Goal: Communication & Community: Answer question/provide support

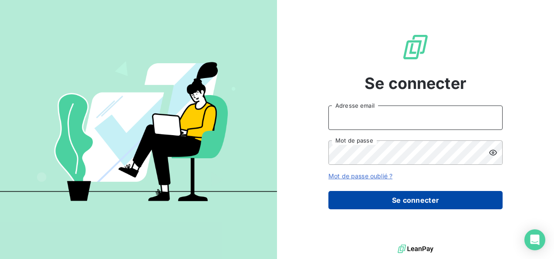
type input "[PERSON_NAME][EMAIL_ADDRESS][PERSON_NAME][DOMAIN_NAME]"
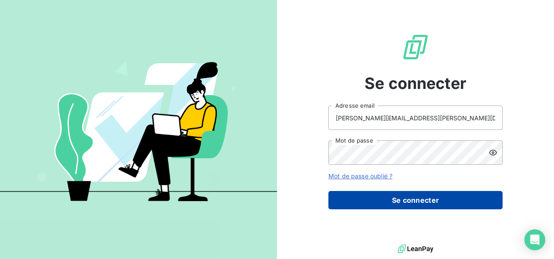
click at [406, 202] on button "Se connecter" at bounding box center [415, 200] width 174 height 18
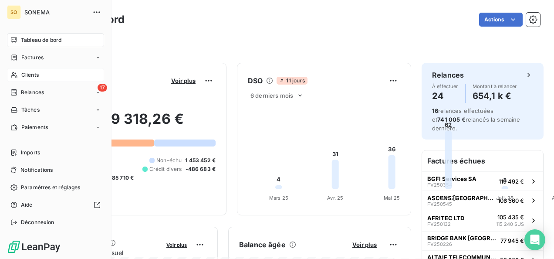
click at [22, 73] on span "Clients" at bounding box center [29, 75] width 17 height 8
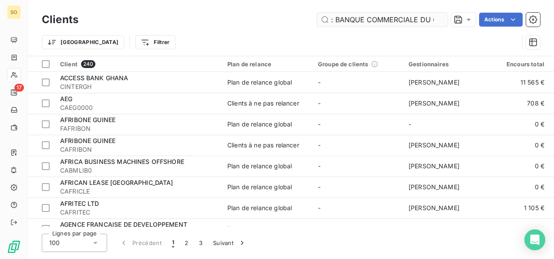
scroll to position [0, 20]
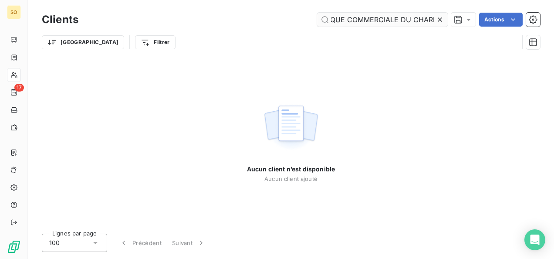
click at [368, 18] on input ": BANQUE COMMERCIALE DU CHARI" at bounding box center [382, 20] width 131 height 14
click at [336, 20] on input ": BANQUE COMMERCIALE DU CHARI" at bounding box center [382, 20] width 131 height 14
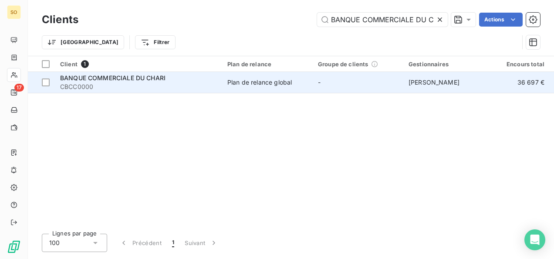
type input "BANQUE COMMERCIALE DU CHARI"
click at [104, 84] on span "CBCC0000" at bounding box center [138, 86] width 157 height 9
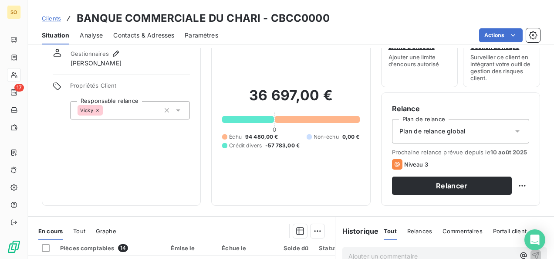
scroll to position [120, 0]
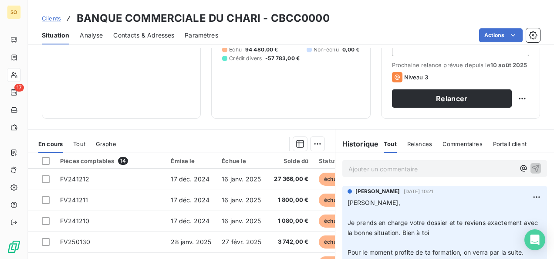
click at [380, 172] on p "Ajouter un commentaire ﻿" at bounding box center [432, 168] width 166 height 11
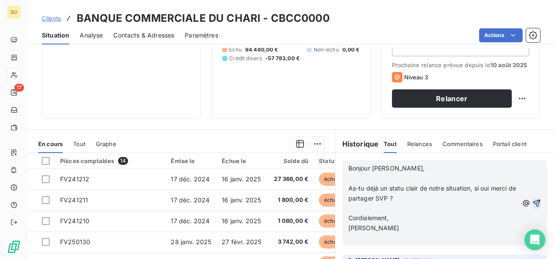
click at [532, 204] on icon "button" at bounding box center [536, 203] width 9 height 9
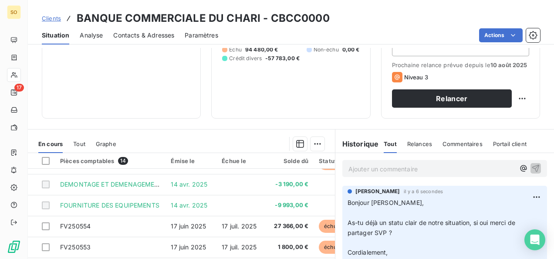
scroll to position [207, 0]
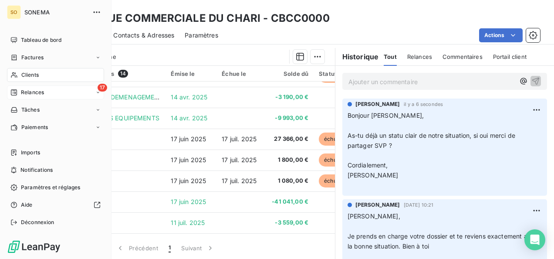
click at [32, 95] on span "Relances" at bounding box center [32, 92] width 23 height 8
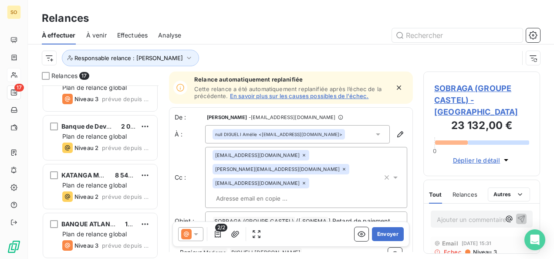
scroll to position [656, 0]
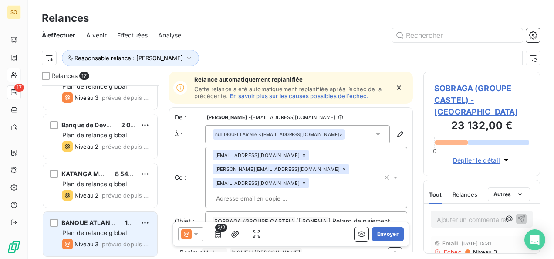
click at [97, 227] on div "BANQUE ATLANTIQUE GUINEE BISSAU 195,00 € Plan de relance global Niveau 3 prévue…" at bounding box center [100, 234] width 114 height 44
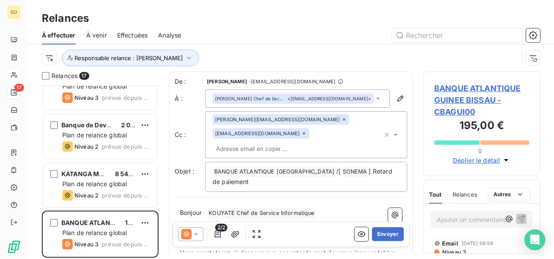
click at [444, 250] on span "Niveau 3" at bounding box center [453, 251] width 25 height 7
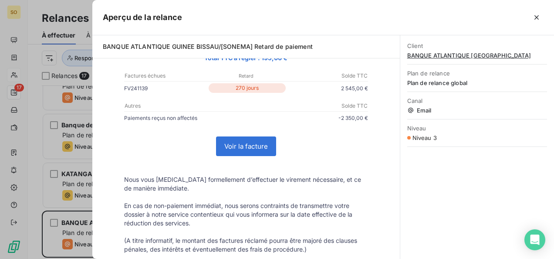
scroll to position [218, 0]
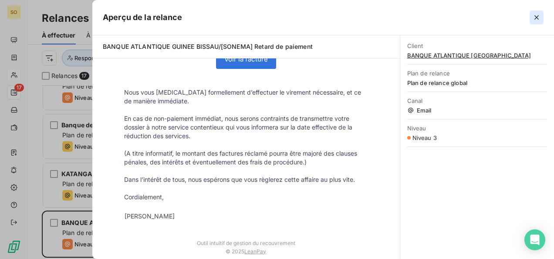
click at [541, 17] on button "button" at bounding box center [537, 17] width 14 height 14
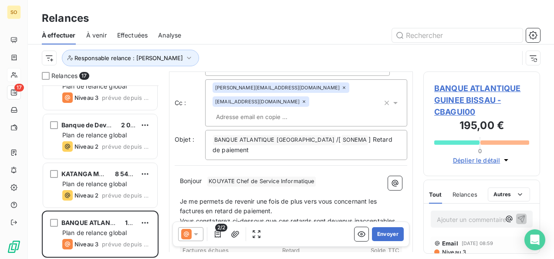
scroll to position [44, 0]
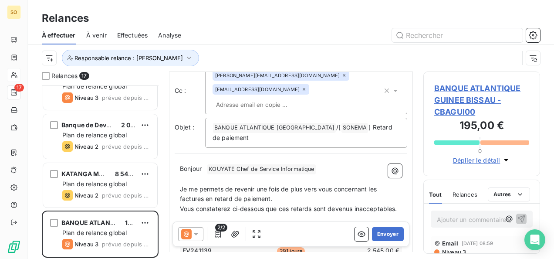
click at [206, 168] on p "Bonjour ﻿ KOUYATE Chef de Service Informatique ﻿ ﻿" at bounding box center [291, 169] width 222 height 10
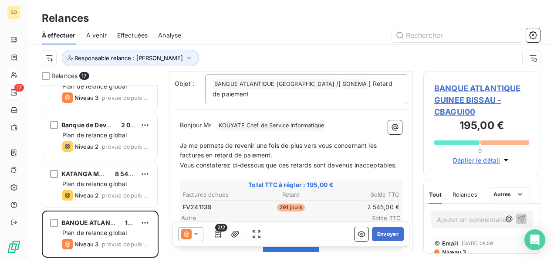
click at [278, 155] on p "Je me permets de revenir une fois de plus vers vous concernant les factures en …" at bounding box center [291, 151] width 222 height 20
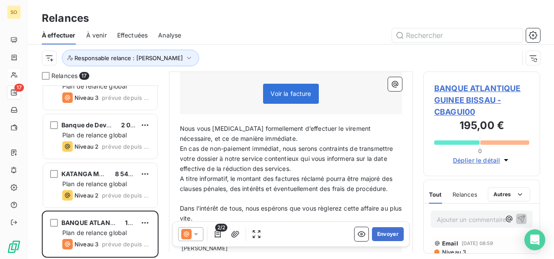
scroll to position [262, 0]
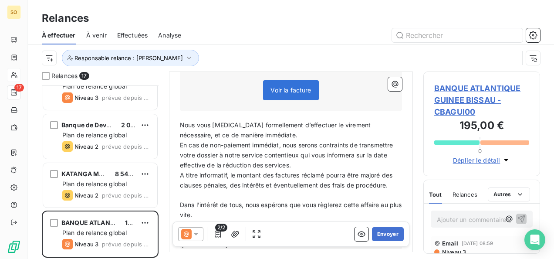
click at [272, 140] on p "Nous vous [MEDICAL_DATA] formellement d’effectuer le virement nécessaire, et ce…" at bounding box center [291, 130] width 222 height 20
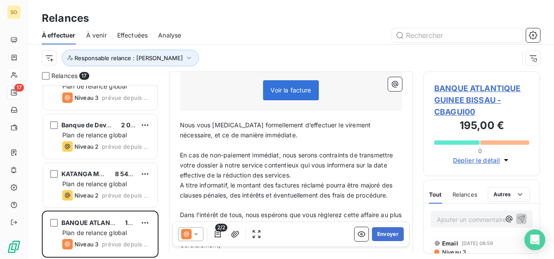
click at [332, 180] on p "En cas de non-paiement immédiat, nous serons contraints de transmettre votre do…" at bounding box center [291, 165] width 222 height 30
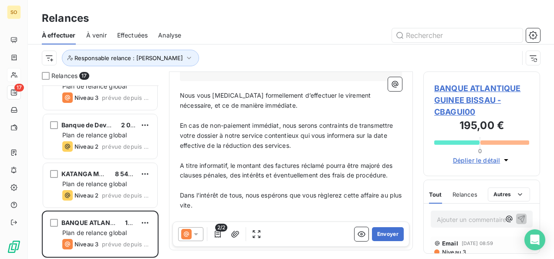
scroll to position [306, 0]
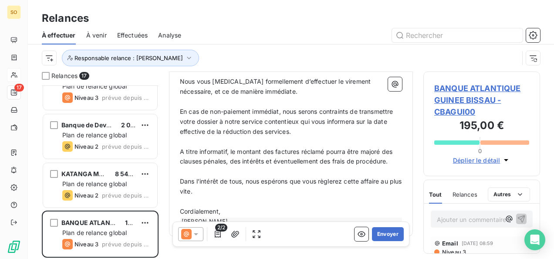
click at [178, 162] on div "Bonjour Mr ﻿ KOUYATE Chef de Service Informatique ﻿ ﻿ ﻿ Je me permets de reveni…" at bounding box center [291, 63] width 233 height 333
click at [180, 160] on span "A titre informatif, le montant des factures réclamé pourra être majoré des clau…" at bounding box center [287, 156] width 214 height 17
click at [251, 167] on p "(A titre informatif, le montant des factures réclamé pourra être majoré des cla…" at bounding box center [291, 157] width 222 height 20
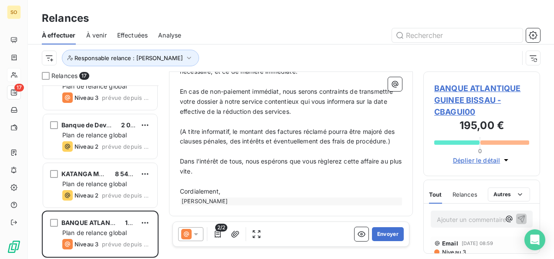
scroll to position [344, 0]
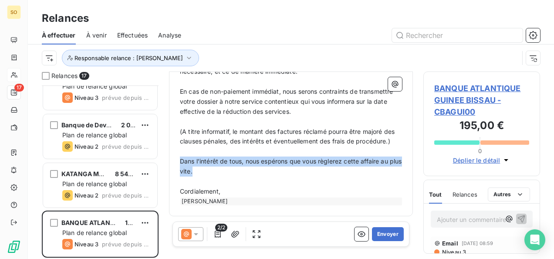
drag, startPoint x: 181, startPoint y: 161, endPoint x: 206, endPoint y: 175, distance: 28.1
click at [206, 175] on span "Dans l’intérêt de tous, nous espérons que vous règlerez cette affaire au plus v…" at bounding box center [292, 165] width 224 height 17
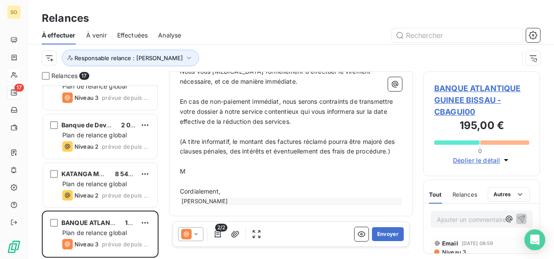
scroll to position [334, 0]
click at [227, 192] on p "Cordialement," at bounding box center [291, 191] width 222 height 10
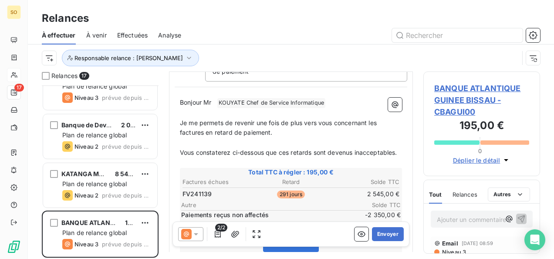
scroll to position [170, 0]
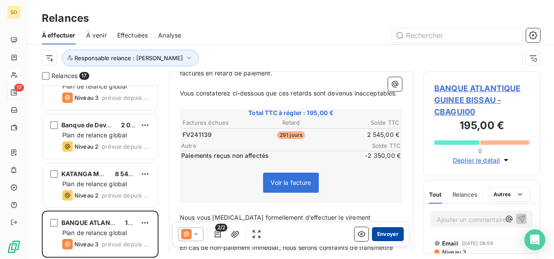
click at [381, 232] on button "Envoyer" at bounding box center [388, 234] width 32 height 14
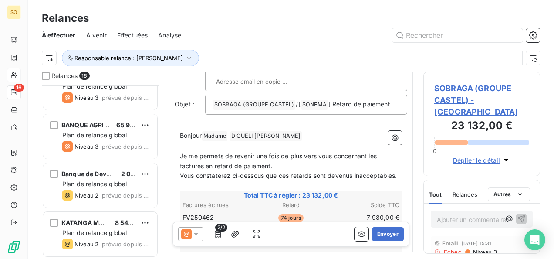
scroll to position [131, 0]
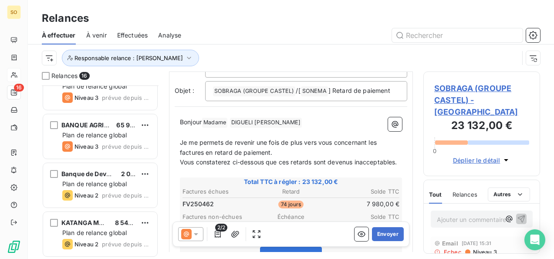
click at [291, 117] on p "Bonjour Madame ﻿ DIGUELI Amélie ﻿ ﻿" at bounding box center [291, 122] width 222 height 10
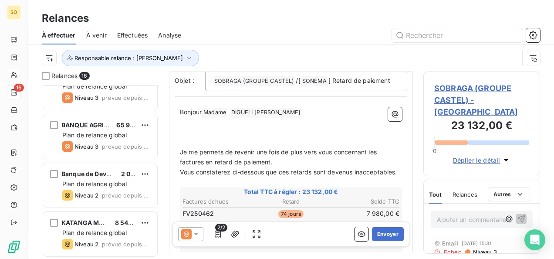
scroll to position [151, 0]
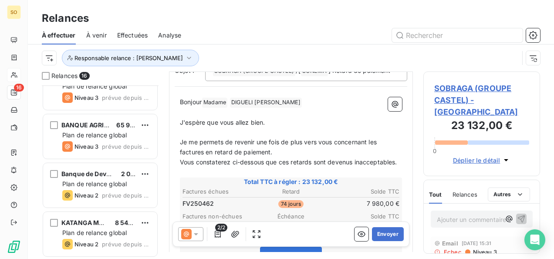
click at [280, 149] on p "Je me permets de revenir une fois de plus vers vous concernant les factures en …" at bounding box center [291, 147] width 222 height 20
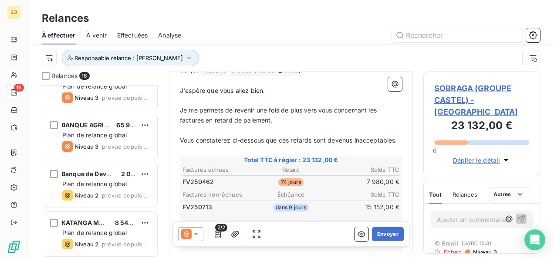
scroll to position [194, 0]
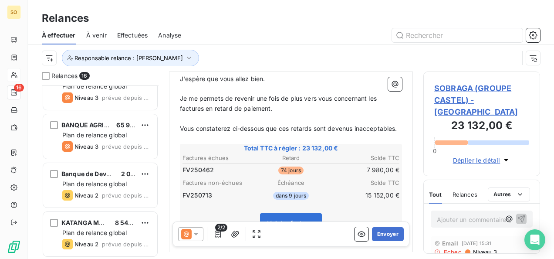
click at [479, 248] on span "Niveau 3" at bounding box center [484, 251] width 25 height 7
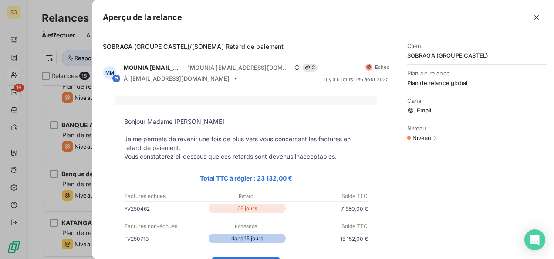
scroll to position [0, 0]
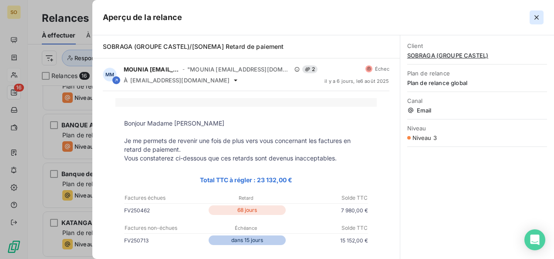
click at [534, 20] on icon "button" at bounding box center [536, 17] width 9 height 9
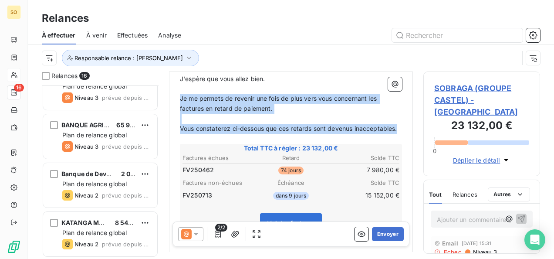
drag, startPoint x: 181, startPoint y: 97, endPoint x: 235, endPoint y: 135, distance: 66.3
click at [235, 135] on div "Bonjour Madame ﻿ DIGUELI Amélie ﻿ ﻿ ﻿ J'espère que vous allez bien. ﻿ Je me per…" at bounding box center [291, 218] width 222 height 328
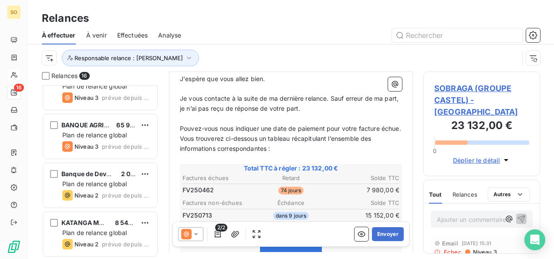
click at [210, 134] on p "Pouvez-vous nous indiquer une date de paiement pour votre facture échue." at bounding box center [291, 129] width 222 height 10
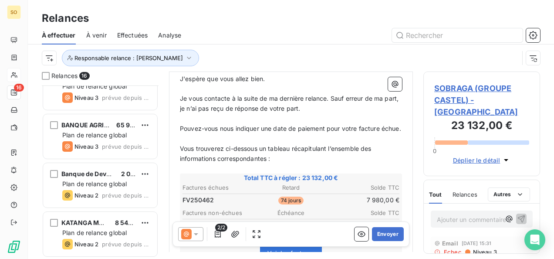
click at [204, 134] on p "Pouvez-vous nous indiquer une date de paiement pour votre facture échue." at bounding box center [291, 129] width 222 height 10
click at [200, 132] on span "Pouvez-vous nous indiquer une date de paiement pour votre facture échue." at bounding box center [290, 128] width 221 height 7
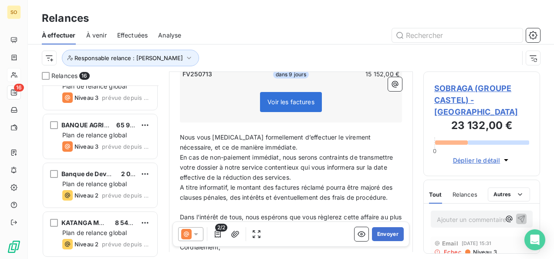
scroll to position [369, 0]
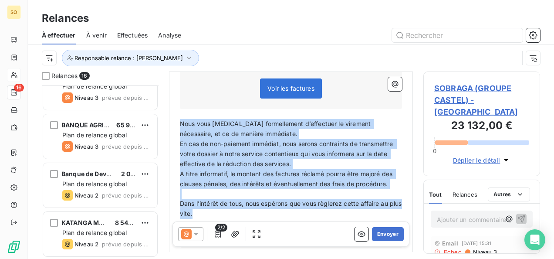
drag, startPoint x: 180, startPoint y: 121, endPoint x: 214, endPoint y: 211, distance: 96.8
click at [214, 211] on div "Bonjour Madame ﻿ DIGUELI Amélie ﻿ ﻿ ﻿ J'espère que vous allez bien. ﻿ Je vous c…" at bounding box center [291, 63] width 222 height 368
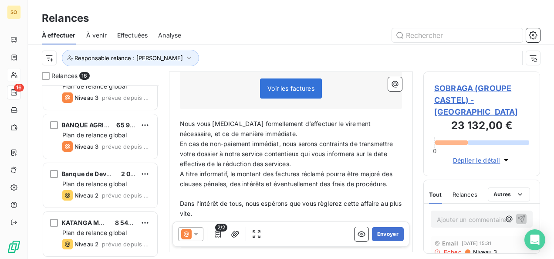
scroll to position [319, 0]
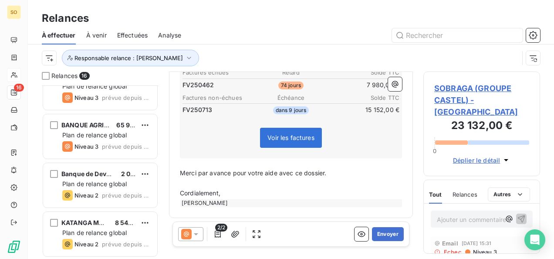
click at [231, 192] on p "Cordialement," at bounding box center [291, 193] width 222 height 10
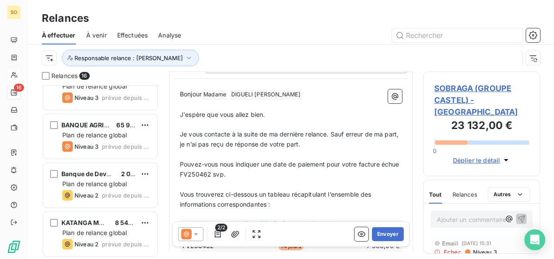
scroll to position [155, 0]
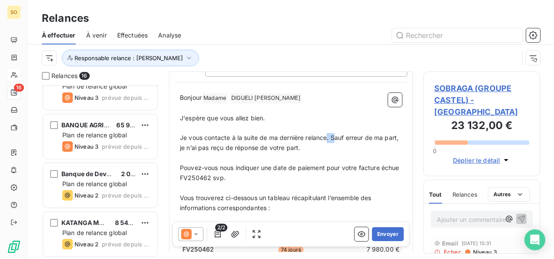
drag, startPoint x: 328, startPoint y: 137, endPoint x: 334, endPoint y: 140, distance: 7.2
click at [334, 140] on span "Je vous contacte à la suite de ma dernière relance. Sauf erreur de ma part, je …" at bounding box center [290, 142] width 220 height 17
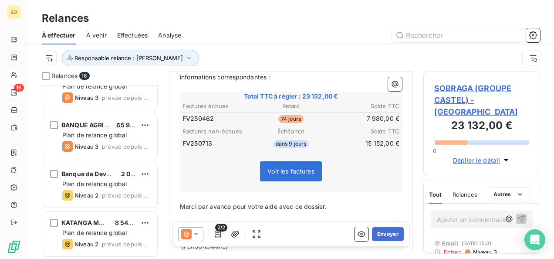
scroll to position [329, 0]
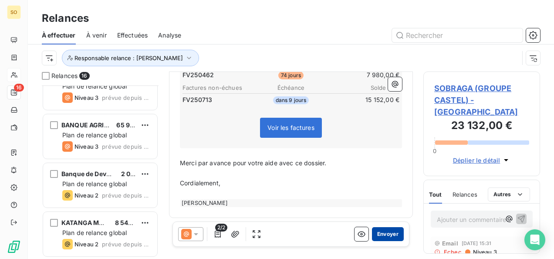
click at [376, 235] on button "Envoyer" at bounding box center [388, 234] width 32 height 14
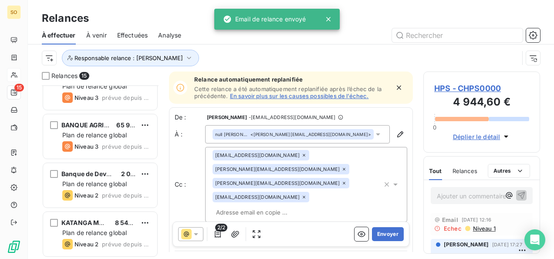
scroll to position [558, 0]
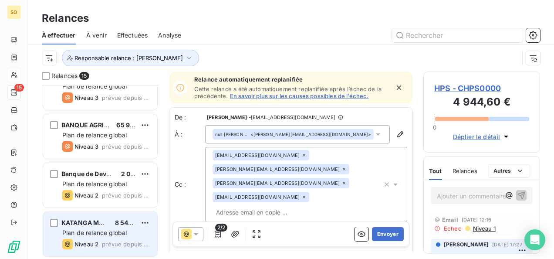
click at [94, 240] on span "Niveau 2" at bounding box center [86, 243] width 24 height 7
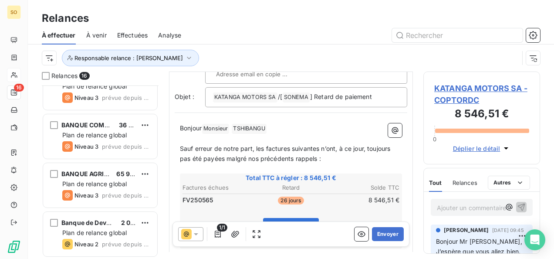
scroll to position [34, 0]
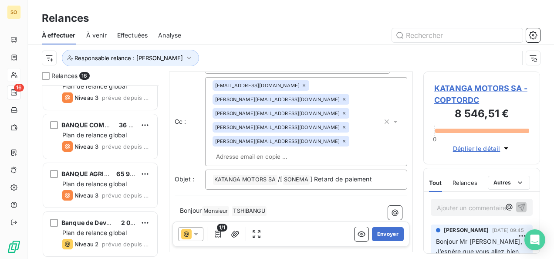
click at [280, 206] on p "Bonjour Monsieur ﻿ TSHIBANGU ﻿ ﻿" at bounding box center [291, 211] width 222 height 10
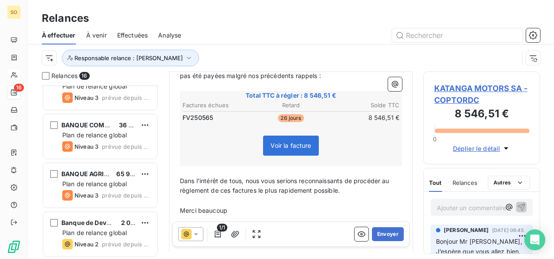
scroll to position [229, 0]
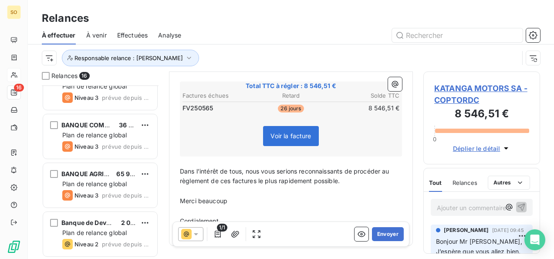
click at [242, 216] on p "Cordialement," at bounding box center [291, 221] width 222 height 10
click at [384, 234] on button "Envoyer" at bounding box center [388, 234] width 32 height 14
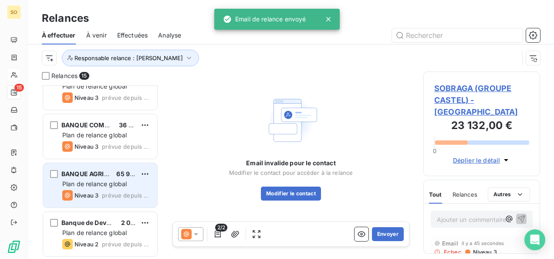
scroll to position [558, 0]
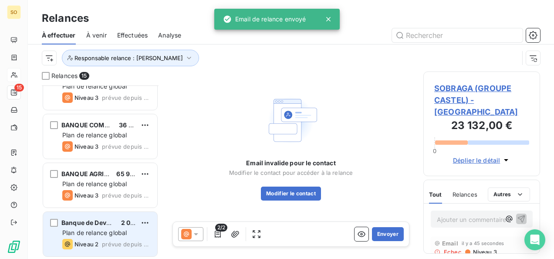
click at [84, 232] on span "Plan de relance global" at bounding box center [94, 232] width 64 height 7
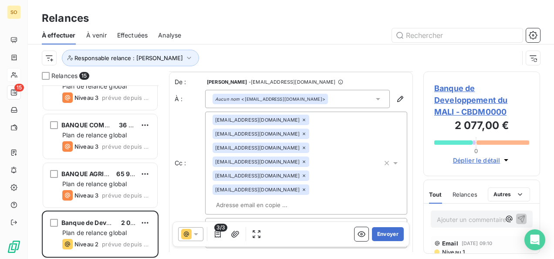
scroll to position [44, 0]
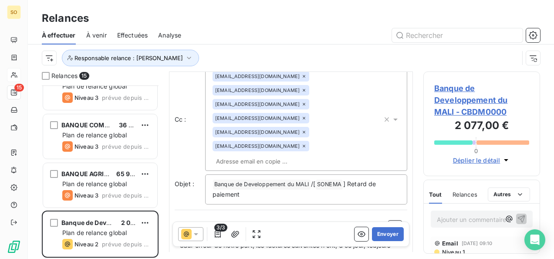
click at [456, 250] on span "Niveau 1" at bounding box center [453, 251] width 24 height 7
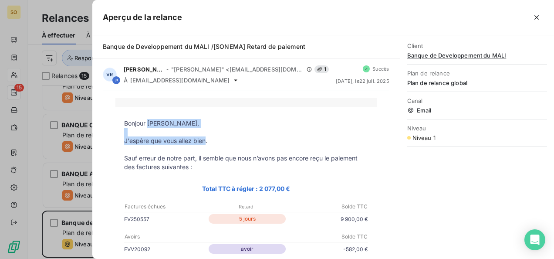
drag, startPoint x: 146, startPoint y: 122, endPoint x: 203, endPoint y: 139, distance: 59.4
click at [203, 139] on tbody "Bonjour Mr Ndiaye, J'espère que vous allez bien. Sauf erreur de notre part, il …" at bounding box center [245, 264] width 261 height 290
drag, startPoint x: 203, startPoint y: 139, endPoint x: 192, endPoint y: 137, distance: 10.7
copy tbody "Mr Ndiaye, J'espère que vous allez bien"
click at [532, 15] on icon "button" at bounding box center [536, 17] width 9 height 9
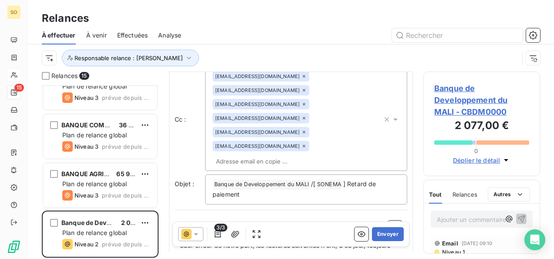
click at [229, 220] on p "Bonjour ﻿ ﻿ ﻿" at bounding box center [291, 225] width 222 height 10
click at [206, 220] on p "Bonjour ﻿ ﻿ ﻿" at bounding box center [291, 225] width 222 height 10
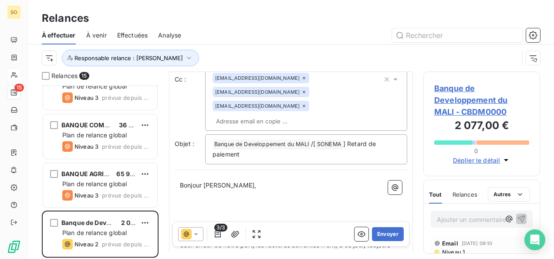
click at [187, 210] on p "﻿" at bounding box center [291, 215] width 222 height 10
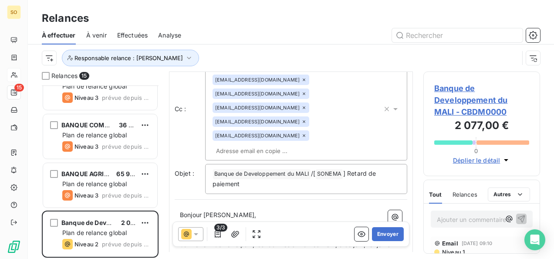
scroll to position [64, 0]
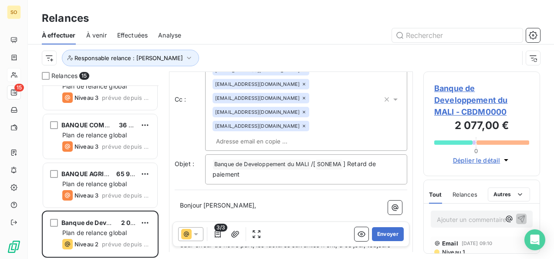
click at [282, 220] on p "J'espère que vous allez bien ﻿ ﻿ ﻿" at bounding box center [291, 225] width 222 height 10
click at [259, 221] on span "J'espère que vous allez bien" at bounding box center [221, 224] width 83 height 7
click at [262, 221] on span "J'espère que vous allez bien" at bounding box center [221, 224] width 83 height 7
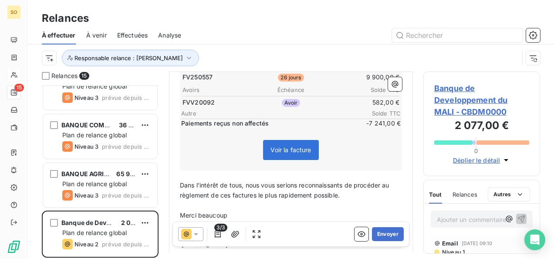
scroll to position [283, 0]
click at [230, 230] on p "Cordialement," at bounding box center [291, 235] width 222 height 10
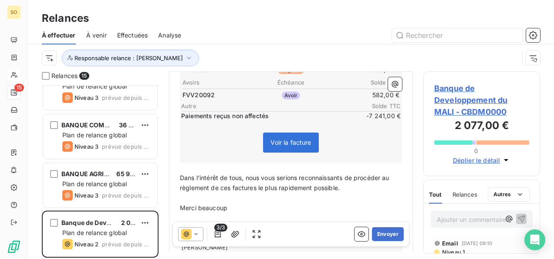
scroll to position [293, 0]
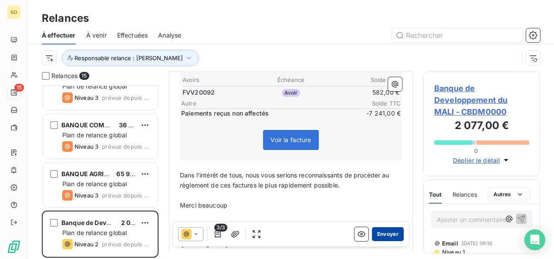
click at [381, 233] on button "Envoyer" at bounding box center [388, 234] width 32 height 14
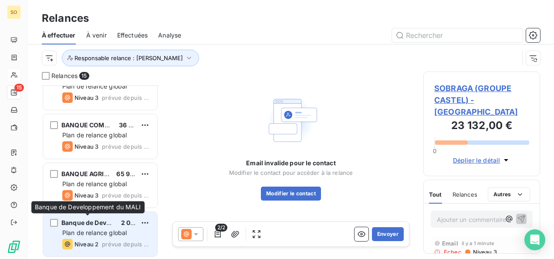
scroll to position [510, 0]
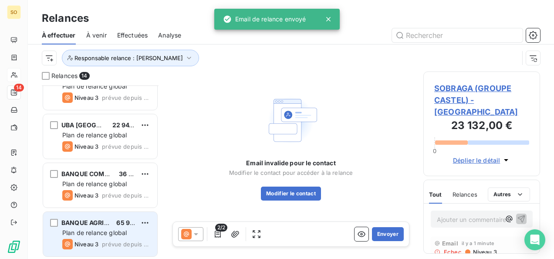
click at [77, 231] on span "Plan de relance global" at bounding box center [94, 232] width 64 height 7
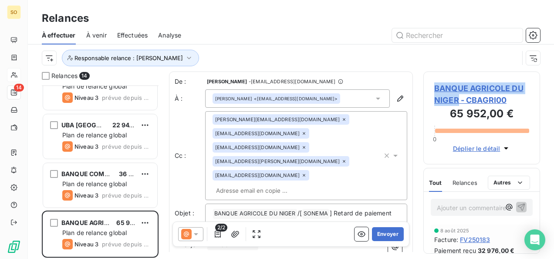
drag, startPoint x: 433, startPoint y: 84, endPoint x: 457, endPoint y: 103, distance: 30.1
click at [457, 103] on div "BANQUE AGRICOLE DU NIGER - CBAGRI00 65 952,00 € 0 Déplier le détail" at bounding box center [481, 117] width 117 height 93
drag, startPoint x: 457, startPoint y: 103, endPoint x: 451, endPoint y: 98, distance: 7.1
copy span "BANQUE AGRICOLE DU NIGER"
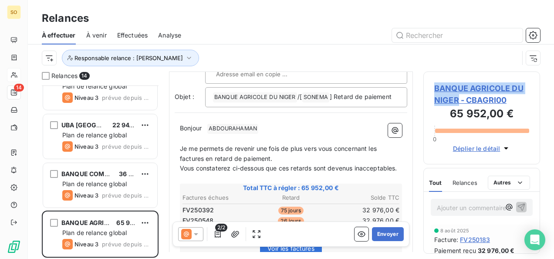
scroll to position [131, 0]
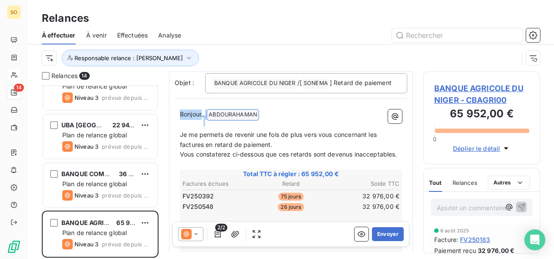
drag, startPoint x: 181, startPoint y: 112, endPoint x: 256, endPoint y: 118, distance: 74.7
click at [256, 118] on p "Bonjour ﻿ ABDOURAHAMAN ﻿ ﻿" at bounding box center [291, 114] width 222 height 10
click at [258, 112] on span "ABDOURAHAMAN ﻿" at bounding box center [232, 115] width 51 height 10
drag, startPoint x: 212, startPoint y: 112, endPoint x: 179, endPoint y: 113, distance: 33.1
click at [179, 113] on div "Bonjour ﻿ ﻿ Je me permets de revenir une fois de plus vers vous concernant les …" at bounding box center [291, 251] width 233 height 294
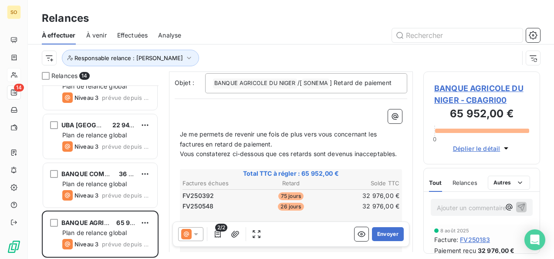
scroll to position [171, 0]
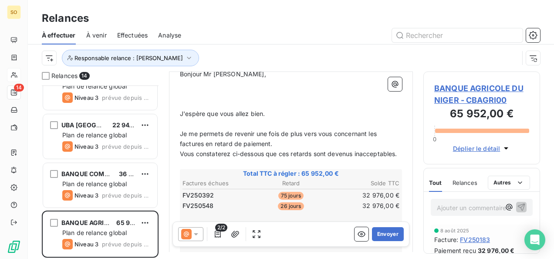
click at [190, 105] on p "﻿" at bounding box center [291, 104] width 222 height 10
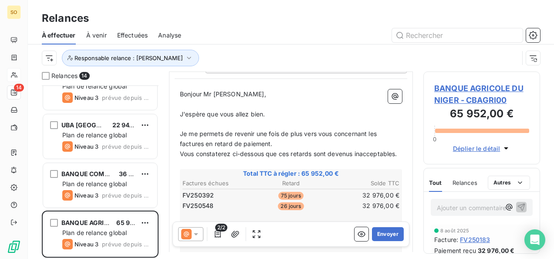
click at [273, 112] on p "J'espère que vous allez bien." at bounding box center [291, 114] width 222 height 10
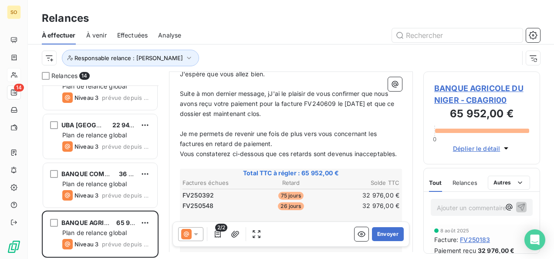
click at [277, 92] on span "Suite à mon dernier message, jJ'ai le plaisir de vous confirmer que nous avons …" at bounding box center [288, 103] width 217 height 27
drag, startPoint x: 306, startPoint y: 101, endPoint x: 335, endPoint y: 104, distance: 29.3
click at [335, 104] on span "Suite à mon dernier message, j'ai le plaisir de vous confirmer que nous avons r…" at bounding box center [288, 103] width 217 height 27
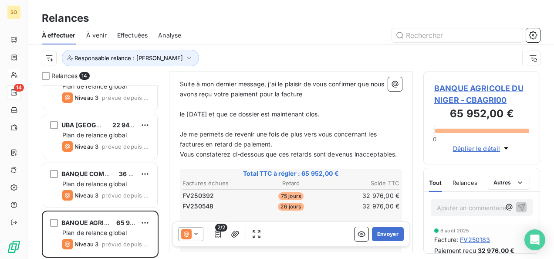
scroll to position [211, 0]
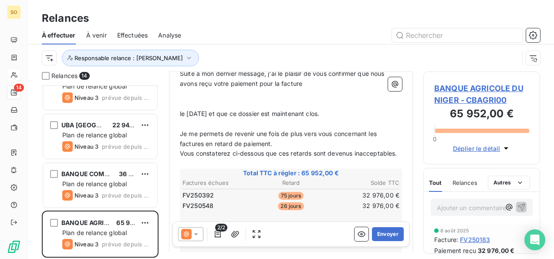
click at [281, 83] on span "Suite à mon dernier message, j'ai le plaisir de vous confirmer que nous avons r…" at bounding box center [283, 78] width 206 height 17
click at [280, 83] on span "Suite à mon dernier message, j'ai le plaisir de vous confirmer que nous avons r…" at bounding box center [283, 78] width 206 height 17
click at [227, 83] on span "Suite à mon dernier message, j'ai le plaisir de vous confirmer que nous avons r…" at bounding box center [283, 78] width 206 height 17
click at [230, 83] on span "Suite à mon dernier message, j'ai le plaisir de vous confirmer que nous avons r…" at bounding box center [283, 78] width 206 height 17
click at [254, 84] on span "Suite à mon dernier message, j'ai le plaisir de vous confirmer que nous avons r…" at bounding box center [283, 78] width 206 height 17
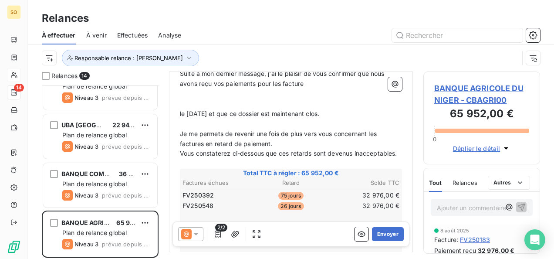
click at [306, 83] on span "Suite à mon dernier message, j'ai le plaisir de vous confirmer que nous avons r…" at bounding box center [283, 78] width 206 height 17
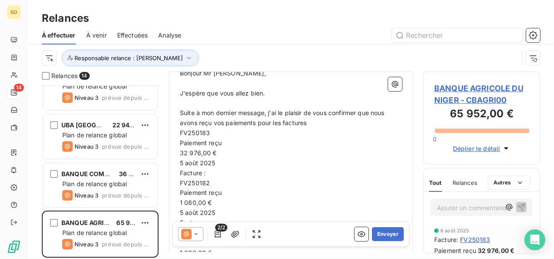
scroll to position [152, 0]
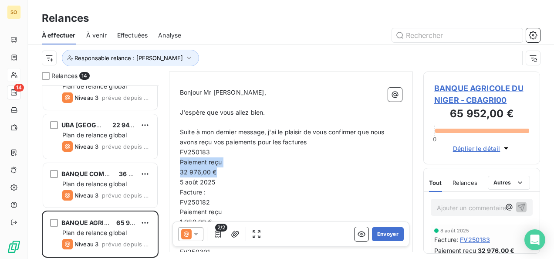
drag, startPoint x: 180, startPoint y: 161, endPoint x: 223, endPoint y: 170, distance: 43.7
drag, startPoint x: 180, startPoint y: 169, endPoint x: 208, endPoint y: 181, distance: 29.9
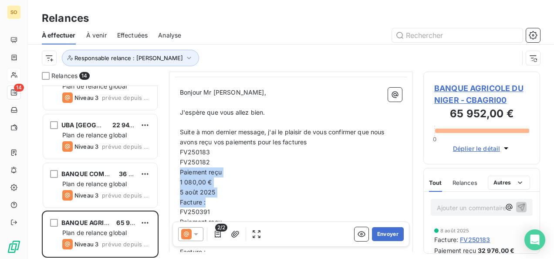
drag, startPoint x: 180, startPoint y: 172, endPoint x: 217, endPoint y: 200, distance: 46.9
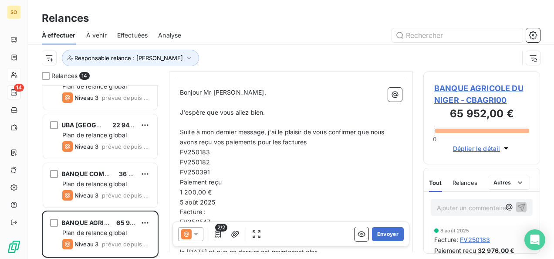
scroll to position [196, 0]
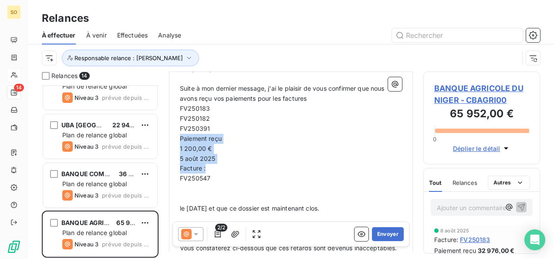
drag, startPoint x: 181, startPoint y: 137, endPoint x: 209, endPoint y: 166, distance: 41.0
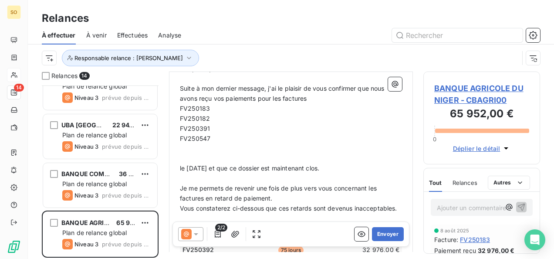
click at [180, 109] on span "FV250183" at bounding box center [195, 108] width 30 height 7
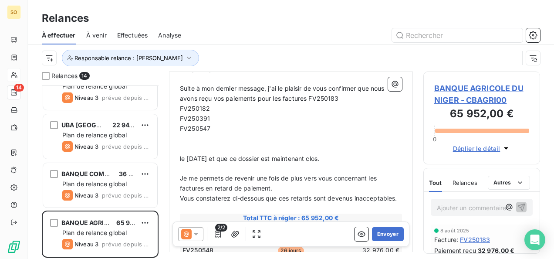
click at [180, 109] on span "FV250182" at bounding box center [195, 108] width 30 height 7
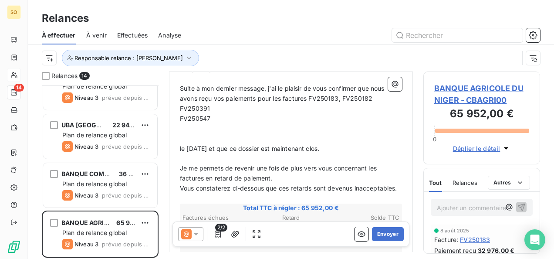
click at [180, 108] on span "FV250391" at bounding box center [195, 108] width 30 height 7
click at [180, 116] on span "FV250547" at bounding box center [195, 118] width 30 height 7
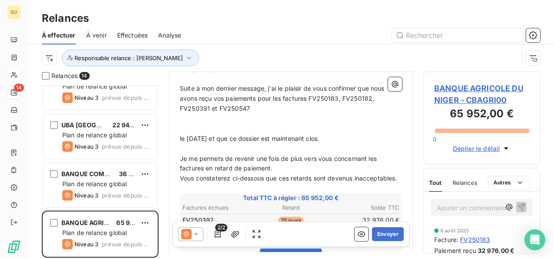
click at [250, 105] on p "Suite à mon dernier message, j'ai le plaisir de vous confirmer que nous avons r…" at bounding box center [291, 99] width 222 height 30
drag, startPoint x: 223, startPoint y: 136, endPoint x: 177, endPoint y: 136, distance: 45.7
click at [177, 136] on div "Bonjour Mr Boukary, ﻿ J'espère que vous allez bien. ﻿ Suite à mon dernier messa…" at bounding box center [291, 230] width 233 height 383
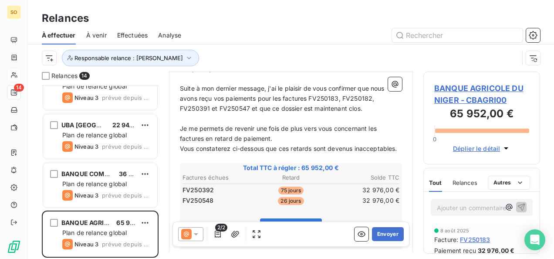
click at [278, 109] on span "Suite à mon dernier message, j'ai le plaisir de vous confirmer que nous avons r…" at bounding box center [283, 98] width 206 height 27
click at [304, 108] on span "Suite à mon dernier message, j'ai le plaisir de vous confirmer que nous avons r…" at bounding box center [283, 98] width 206 height 27
click at [319, 108] on span "Suite à mon dernier message, j'ai le plaisir de vous confirmer que nous avons r…" at bounding box center [283, 98] width 206 height 27
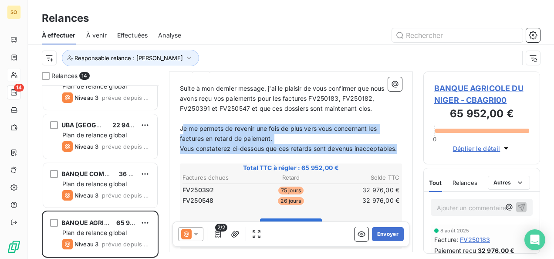
drag, startPoint x: 182, startPoint y: 126, endPoint x: 234, endPoint y: 159, distance: 61.9
click at [234, 159] on div "Bonjour Mr Boukary, ﻿ J'espère que vous allez bien. ﻿ Suite à mon dernier messa…" at bounding box center [291, 215] width 222 height 343
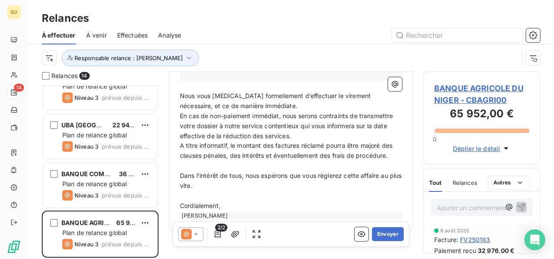
scroll to position [366, 0]
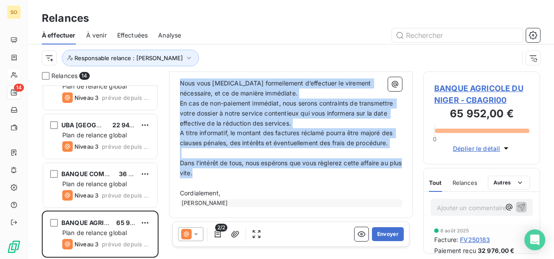
drag, startPoint x: 181, startPoint y: 81, endPoint x: 291, endPoint y: 172, distance: 143.0
click at [291, 172] on div "Bonjour Mr Boukary, ﻿ J'espère que vous allez bien. ﻿ Suite à mon dernier messa…" at bounding box center [291, 40] width 222 height 333
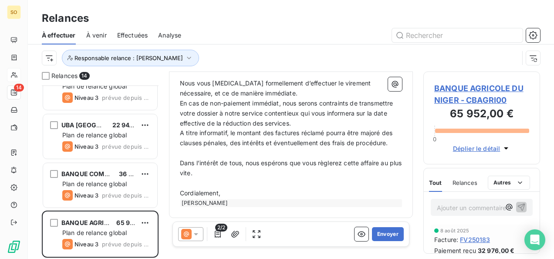
scroll to position [327, 0]
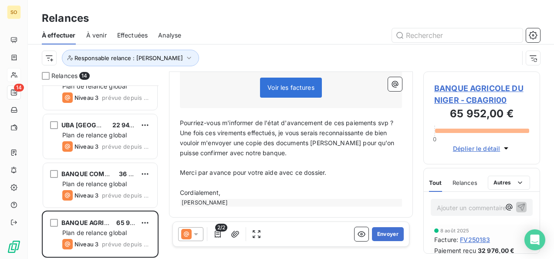
click at [181, 131] on span "Une fois ces virements effectués, je vous serais reconnaissante de bien vouloir…" at bounding box center [288, 142] width 216 height 27
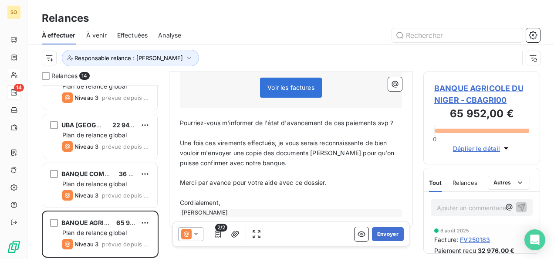
scroll to position [336, 0]
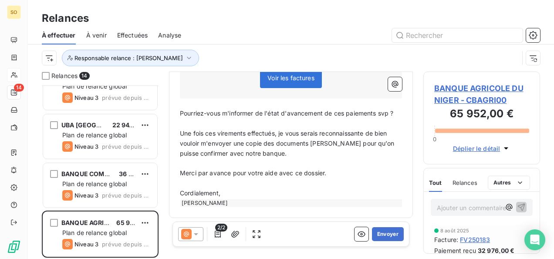
click at [238, 191] on p "Cordialement," at bounding box center [291, 193] width 222 height 10
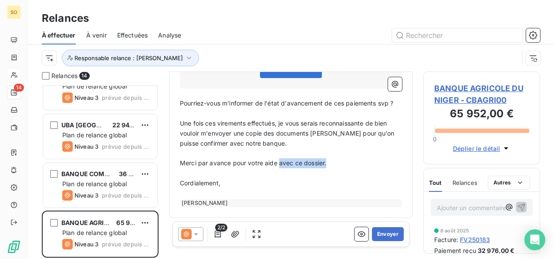
drag, startPoint x: 280, startPoint y: 160, endPoint x: 327, endPoint y: 159, distance: 47.1
click at [327, 159] on p "Merci par avance pour votre aide avec ce dossier." at bounding box center [291, 163] width 222 height 10
click at [382, 230] on button "Envoyer" at bounding box center [388, 234] width 32 height 14
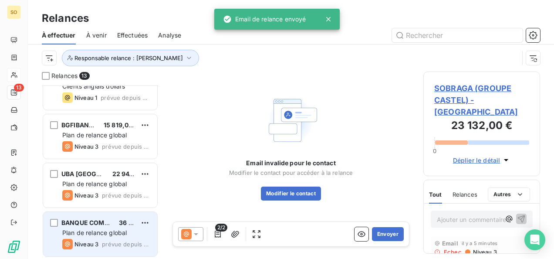
scroll to position [461, 0]
click at [83, 229] on span "Plan de relance global" at bounding box center [94, 232] width 64 height 7
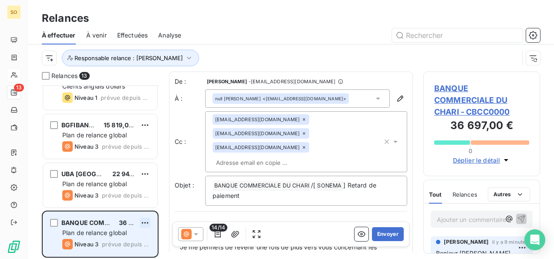
click at [140, 220] on html "SO 13 Relances À effectuer À venir Effectuées Analyse Responsable relance : Vic…" at bounding box center [277, 129] width 554 height 259
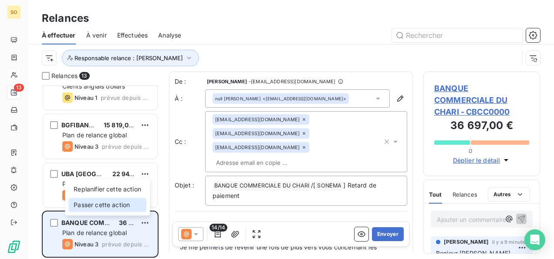
click at [125, 205] on div "Passer cette action" at bounding box center [107, 205] width 78 height 14
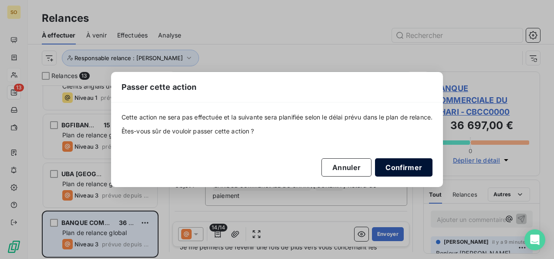
click at [416, 170] on button "Confirmer" at bounding box center [404, 167] width 58 height 18
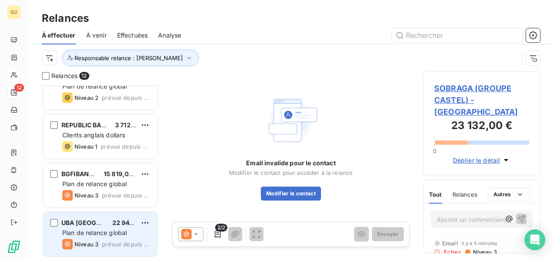
scroll to position [412, 0]
click at [89, 230] on span "Plan de relance global" at bounding box center [94, 232] width 64 height 7
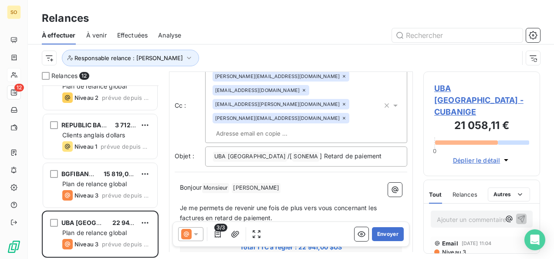
scroll to position [87, 0]
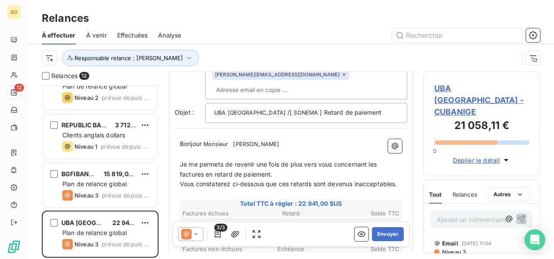
click at [457, 248] on span "Niveau 3" at bounding box center [453, 251] width 25 height 7
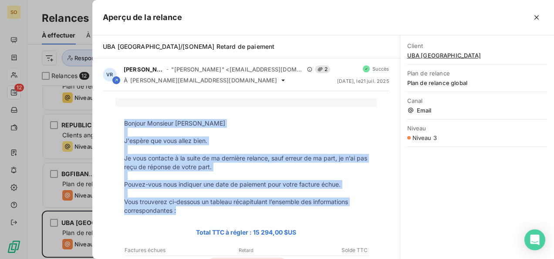
drag, startPoint x: 120, startPoint y: 122, endPoint x: 204, endPoint y: 210, distance: 121.4
click at [204, 210] on tbody "Bonjour Monsieur ALEX FORLEMU J'espère que vous allez bien. Je vous contacte à …" at bounding box center [245, 249] width 261 height 261
drag, startPoint x: 204, startPoint y: 210, endPoint x: 205, endPoint y: 199, distance: 10.9
copy tbody "Bonjour Monsieur ALEX FORLEMU J'espère que vous allez bien. Je vous contacte à …"
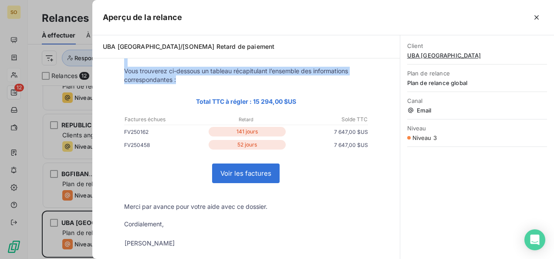
scroll to position [174, 0]
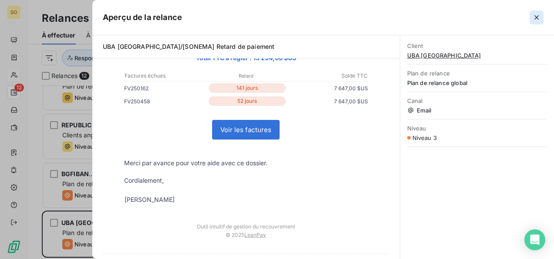
click at [536, 14] on icon "button" at bounding box center [536, 17] width 9 height 9
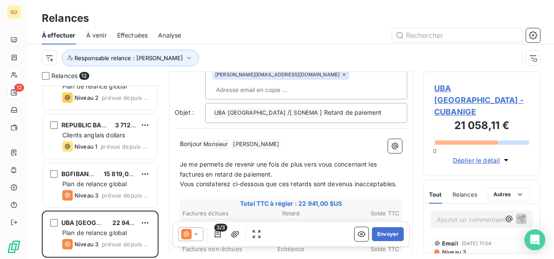
scroll to position [131, 0]
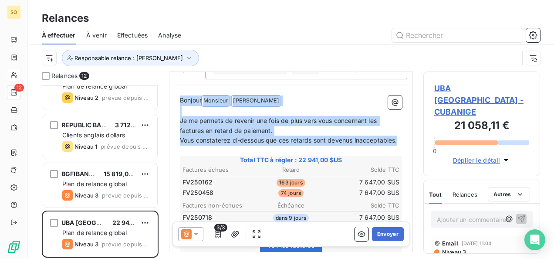
drag, startPoint x: 181, startPoint y: 96, endPoint x: 235, endPoint y: 152, distance: 77.6
click at [235, 152] on div "Bonjour Monsieur ﻿ ALEX FORLEMU ﻿ ﻿ ﻿ Je me permets de revenir une fois de plus…" at bounding box center [291, 249] width 222 height 309
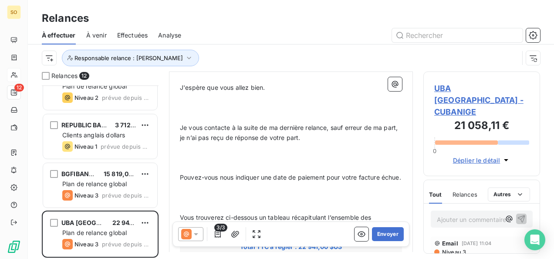
scroll to position [139, 0]
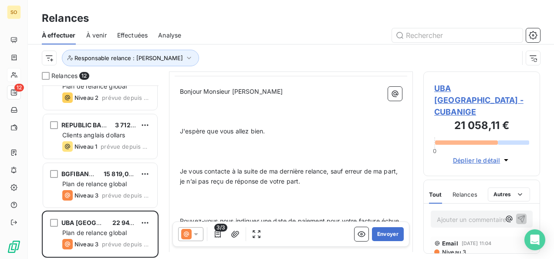
click at [212, 122] on p "﻿" at bounding box center [291, 122] width 222 height 10
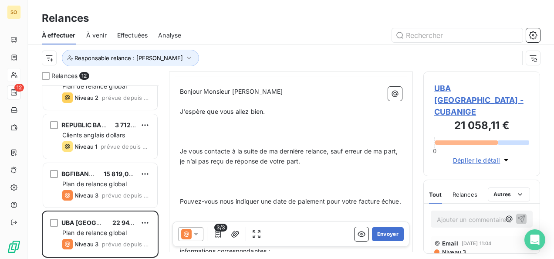
click at [194, 146] on p "Je vous contacte à la suite de ma dernière relance, sauf erreur de ma part, je …" at bounding box center [291, 156] width 222 height 20
click at [190, 142] on p "﻿" at bounding box center [291, 141] width 222 height 10
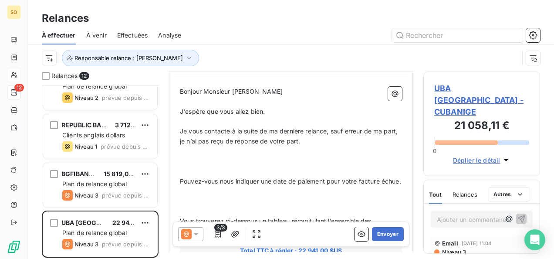
click at [184, 172] on p "﻿" at bounding box center [291, 171] width 222 height 10
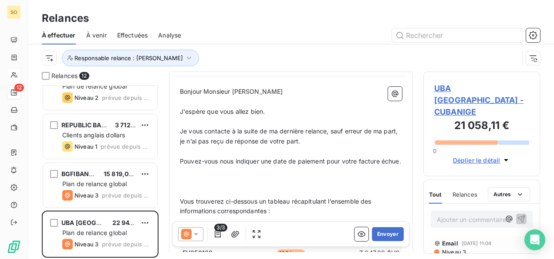
click at [183, 186] on p at bounding box center [291, 181] width 222 height 10
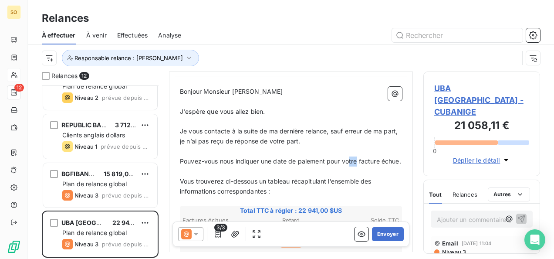
drag, startPoint x: 358, startPoint y: 161, endPoint x: 349, endPoint y: 162, distance: 8.8
click at [349, 162] on span "Pouvez-vous nous indiquer une date de paiement pour votre facture échue." at bounding box center [290, 160] width 221 height 7
click at [376, 159] on span "Pouvez-vous nous indiquer une date de paiement pour vos facture échue." at bounding box center [288, 160] width 217 height 7
click at [196, 165] on span "Pouvez-vous nous indiquer une date de paiement pour vos factures échue." at bounding box center [290, 160] width 220 height 7
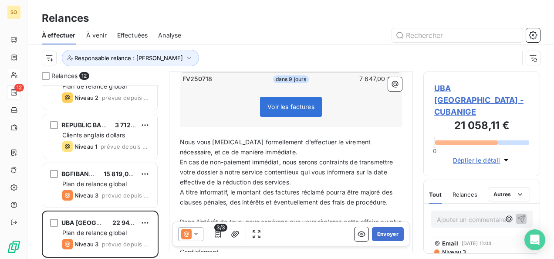
scroll to position [357, 0]
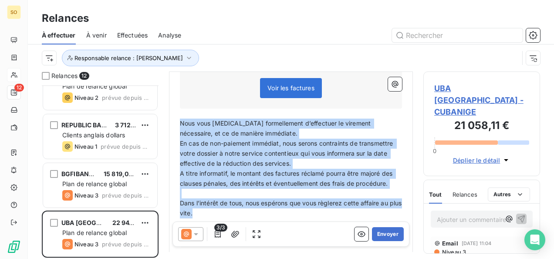
drag, startPoint x: 180, startPoint y: 123, endPoint x: 230, endPoint y: 213, distance: 103.2
click at [230, 213] on div "Bonjour Monsieur ALEX FORLEMU ﻿ J'espère que vous allez bien. ﻿ Je vous contact…" at bounding box center [291, 58] width 222 height 378
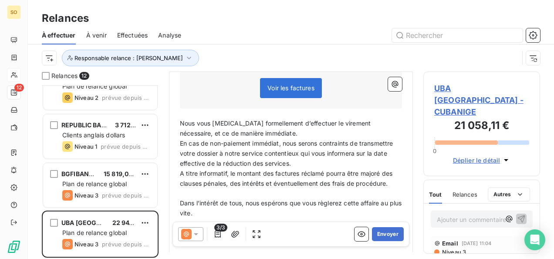
scroll to position [308, 0]
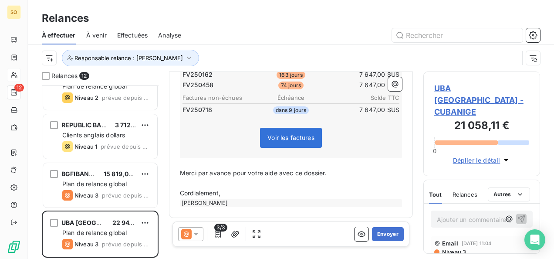
click at [240, 192] on p "Cordialement," at bounding box center [291, 193] width 222 height 10
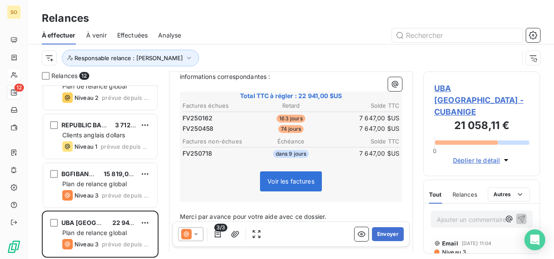
scroll to position [318, 0]
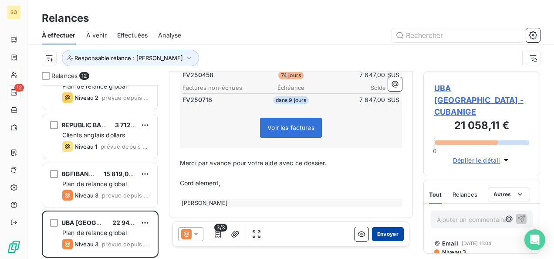
click at [380, 236] on button "Envoyer" at bounding box center [388, 234] width 32 height 14
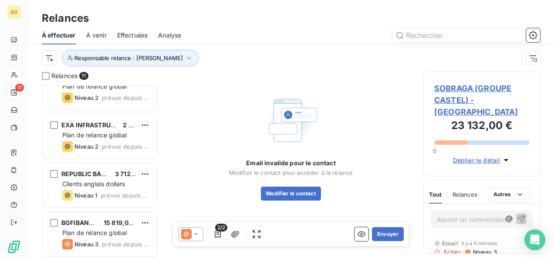
scroll to position [363, 0]
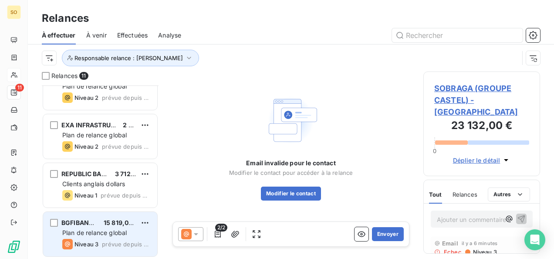
click at [89, 227] on div "BGFIBANK RDC 15 819,00 $US Plan de relance global Niveau 3 prévue depuis 2 jours" at bounding box center [100, 234] width 114 height 44
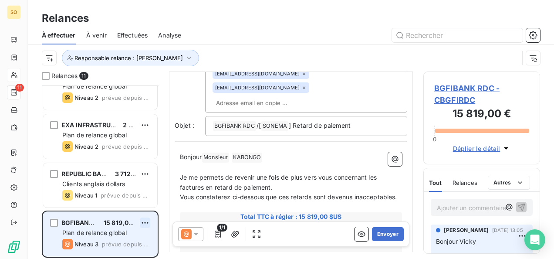
click at [149, 220] on html "SO 11 Relances À effectuer À venir Effectuées Analyse Responsable relance : Vic…" at bounding box center [277, 129] width 554 height 259
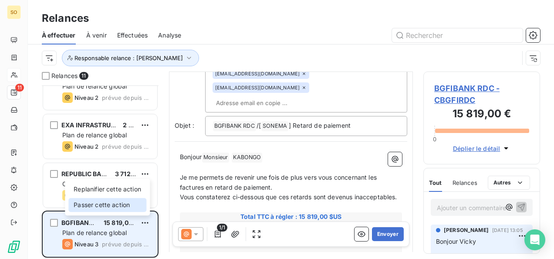
click at [101, 210] on div "Passer cette action" at bounding box center [107, 205] width 78 height 14
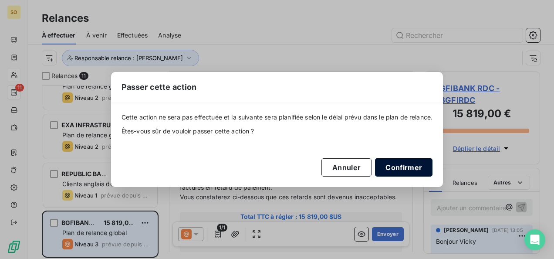
click at [412, 169] on button "Confirmer" at bounding box center [404, 167] width 58 height 18
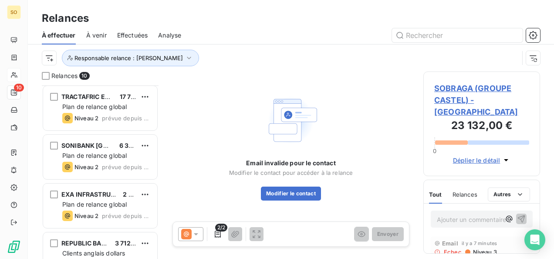
scroll to position [315, 0]
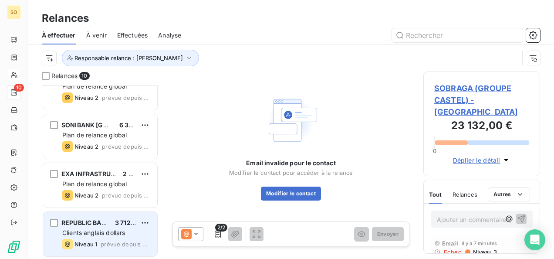
click at [83, 226] on div "REPUBLIC BANK GHANA LTD" at bounding box center [84, 222] width 47 height 9
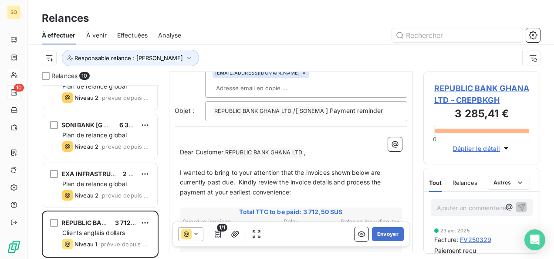
scroll to position [131, 0]
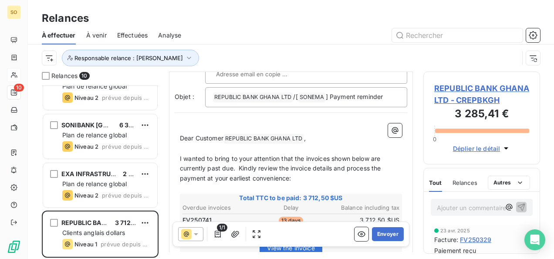
click at [241, 155] on span "I wanted to bring to your attention that the invoices shown below are currently…" at bounding box center [281, 168] width 203 height 27
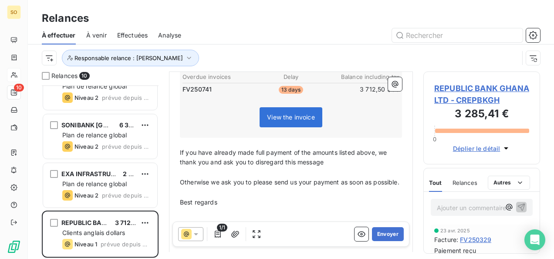
scroll to position [282, 0]
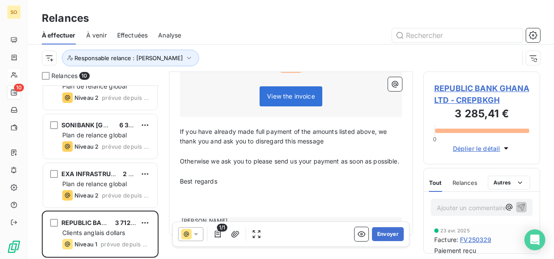
click at [178, 193] on div "﻿ Dear Customer REPUBLIC BANK GHANA LTD ﻿ , ﻿ I wanted to bring to your attenti…" at bounding box center [291, 98] width 233 height 264
click at [180, 206] on p "﻿" at bounding box center [291, 211] width 222 height 10
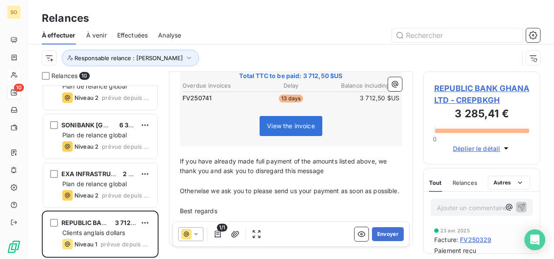
scroll to position [262, 0]
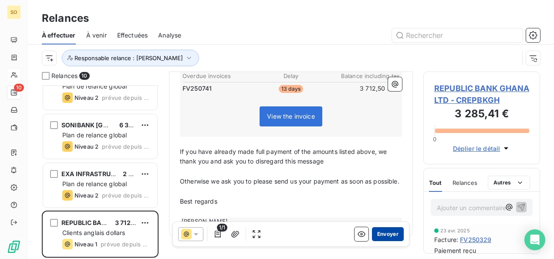
click at [379, 231] on button "Envoyer" at bounding box center [388, 234] width 32 height 14
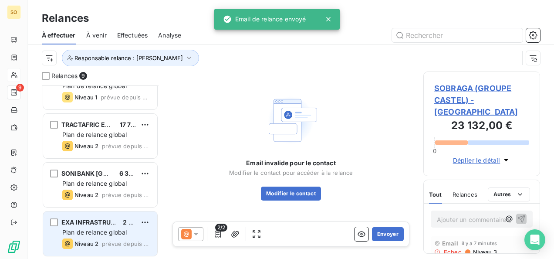
scroll to position [266, 0]
click at [105, 236] on div "Plan de relance global" at bounding box center [106, 232] width 88 height 9
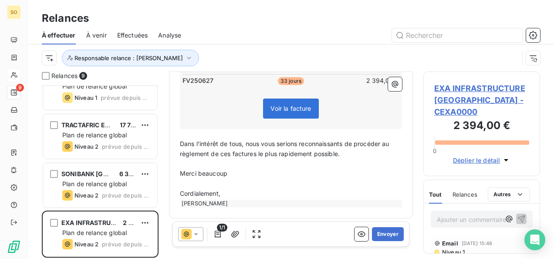
scroll to position [232, 0]
click at [225, 193] on p "Cordialement," at bounding box center [291, 193] width 222 height 10
click at [375, 230] on button "Envoyer" at bounding box center [388, 234] width 32 height 14
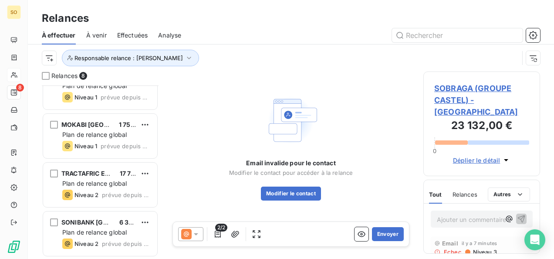
scroll to position [217, 0]
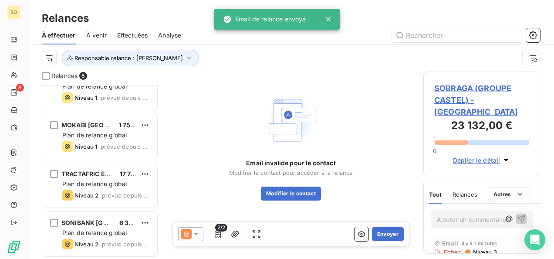
click at [93, 229] on span "Plan de relance global" at bounding box center [94, 232] width 64 height 7
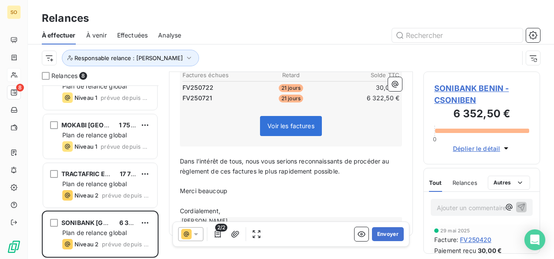
scroll to position [174, 0]
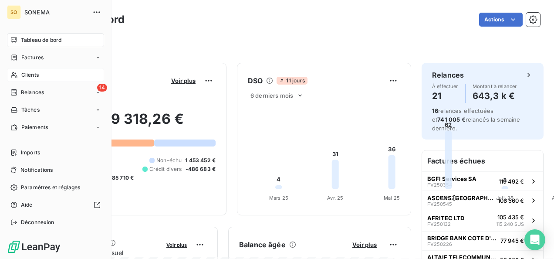
click at [27, 76] on span "Clients" at bounding box center [29, 75] width 17 height 8
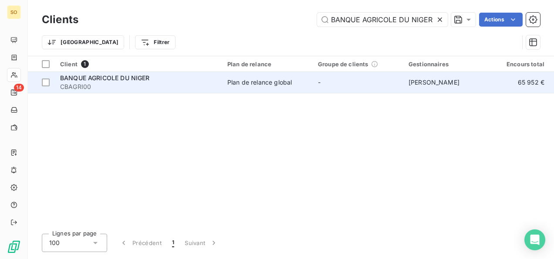
type input "BANQUE AGRICOLE DU NIGER"
click at [81, 80] on span "BANQUE AGRICOLE DU NIGER" at bounding box center [105, 77] width 90 height 7
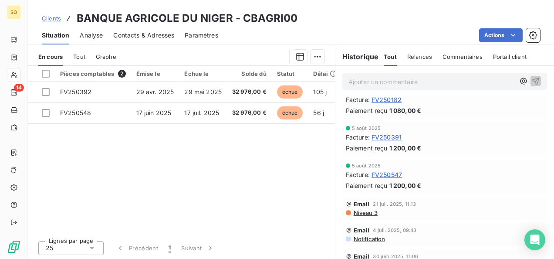
scroll to position [87, 0]
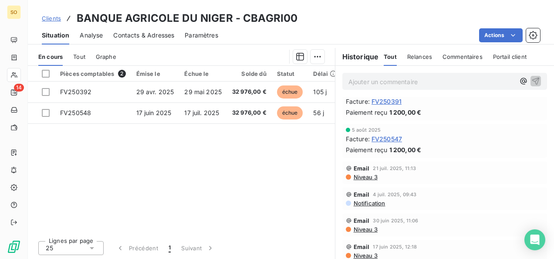
click at [359, 178] on span "Niveau 3" at bounding box center [365, 176] width 25 height 7
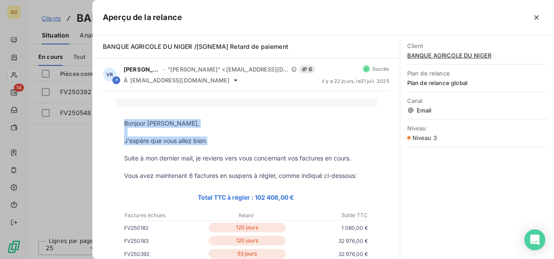
drag, startPoint x: 122, startPoint y: 122, endPoint x: 209, endPoint y: 141, distance: 89.5
drag, startPoint x: 209, startPoint y: 141, endPoint x: 193, endPoint y: 139, distance: 15.8
copy tbody "Bonjour Mr Boukary, J'espère que vous allez bien."
click at [539, 15] on icon "button" at bounding box center [536, 17] width 9 height 9
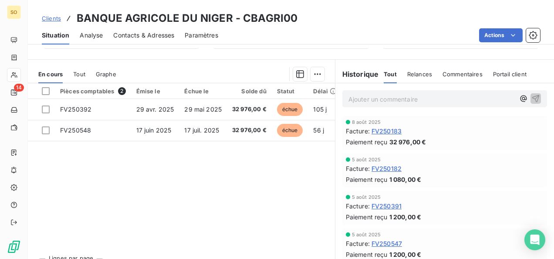
scroll to position [207, 0]
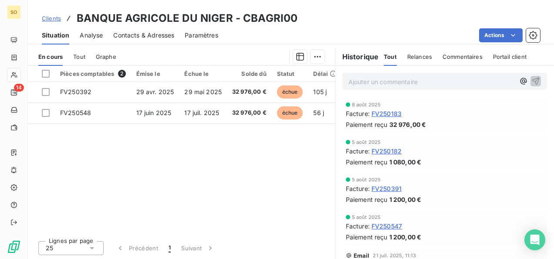
drag, startPoint x: 367, startPoint y: 112, endPoint x: 417, endPoint y: 223, distance: 122.4
drag, startPoint x: 417, startPoint y: 223, endPoint x: 379, endPoint y: 220, distance: 39.0
copy div "FV250183 Paiement reçu 32 976,00 € 5 août 2025 Facture : FV250182 Paiement reçu…"
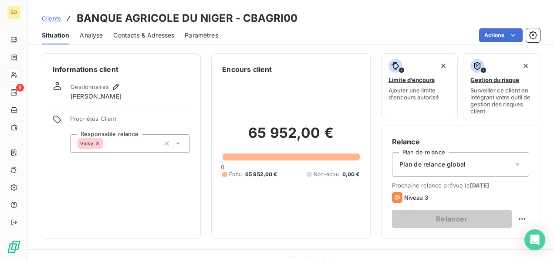
scroll to position [207, 0]
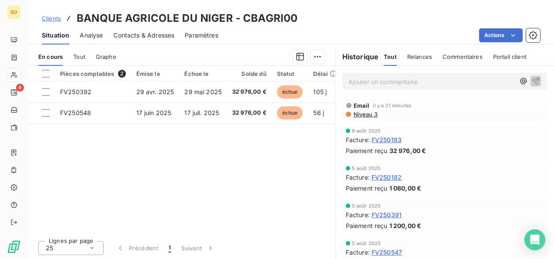
click at [54, 17] on span "Clients" at bounding box center [51, 18] width 19 height 7
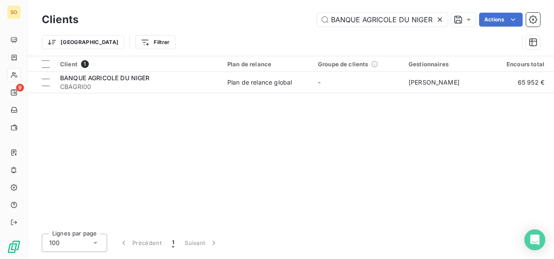
click at [436, 23] on icon at bounding box center [440, 19] width 9 height 9
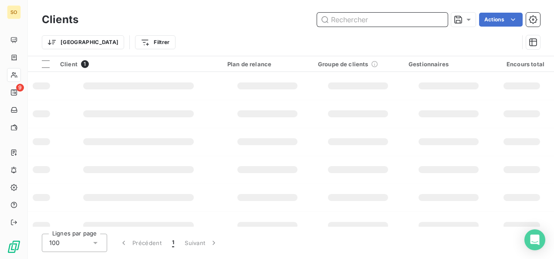
click at [398, 24] on input "text" at bounding box center [382, 20] width 131 height 14
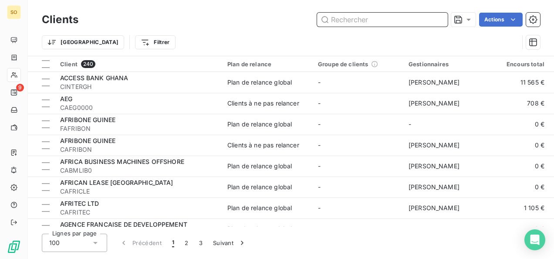
paste input "KATANGA MOTORS"
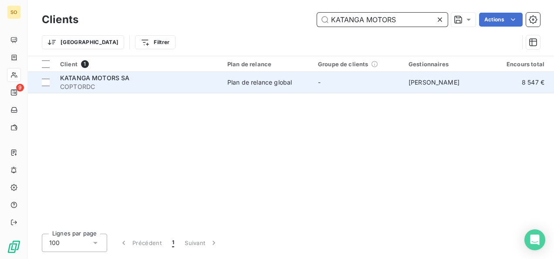
type input "KATANGA MOTORS"
click at [99, 91] on td "KATANGA MOTORS SA COPTORDC" at bounding box center [138, 82] width 167 height 21
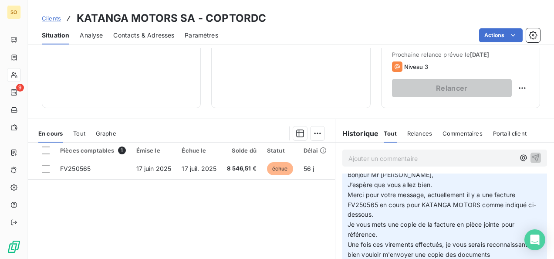
scroll to position [87, 0]
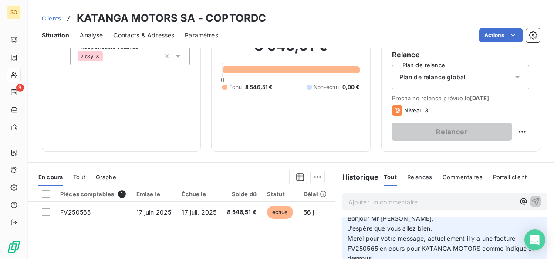
click at [355, 206] on p "Ajouter un commentaire ﻿" at bounding box center [432, 201] width 166 height 11
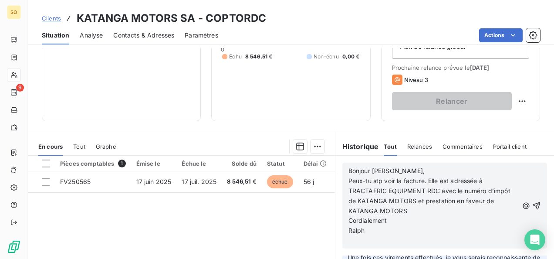
scroll to position [174, 0]
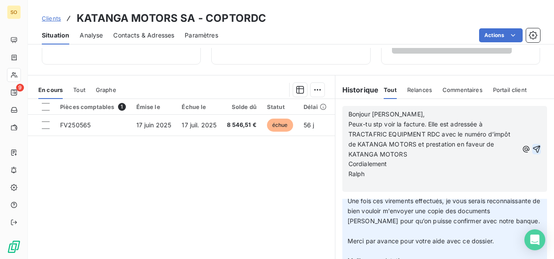
click at [532, 145] on icon "button" at bounding box center [536, 149] width 9 height 9
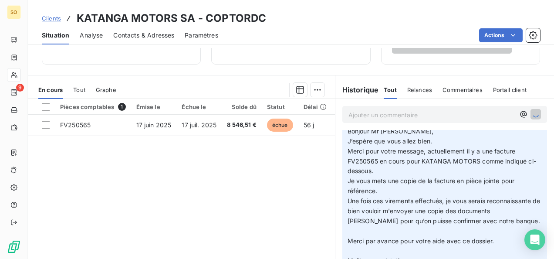
scroll to position [134, 0]
click at [56, 17] on span "Clients" at bounding box center [51, 18] width 19 height 7
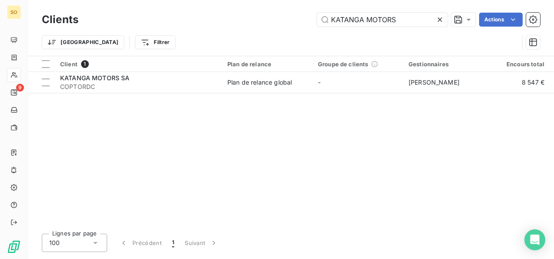
drag, startPoint x: 417, startPoint y: 16, endPoint x: 279, endPoint y: 20, distance: 138.2
click at [279, 20] on div "KATANGA MOTORS Actions" at bounding box center [314, 20] width 451 height 14
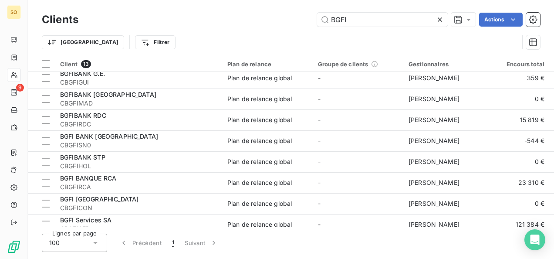
scroll to position [121, 0]
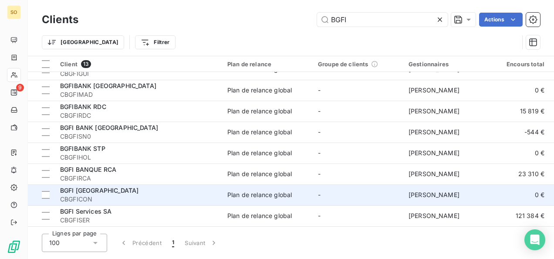
type input "BGFI"
click at [95, 188] on span "BGFI CONGO" at bounding box center [99, 189] width 78 height 7
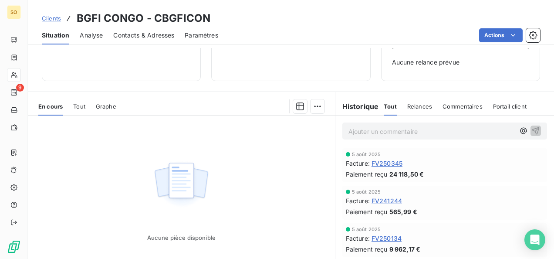
scroll to position [131, 0]
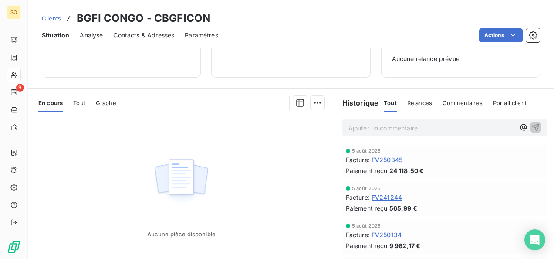
click at [382, 127] on p "Ajouter un commentaire ﻿" at bounding box center [432, 127] width 166 height 11
click at [60, 20] on span "Clients" at bounding box center [51, 18] width 19 height 7
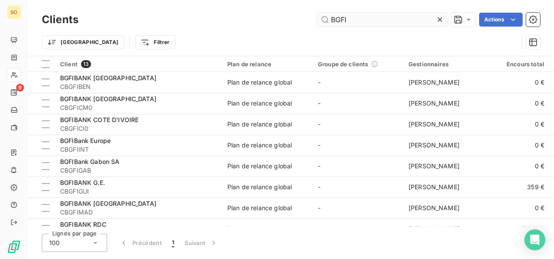
drag, startPoint x: 349, startPoint y: 20, endPoint x: 329, endPoint y: 20, distance: 20.0
click at [329, 20] on input "BGFI" at bounding box center [382, 20] width 131 height 14
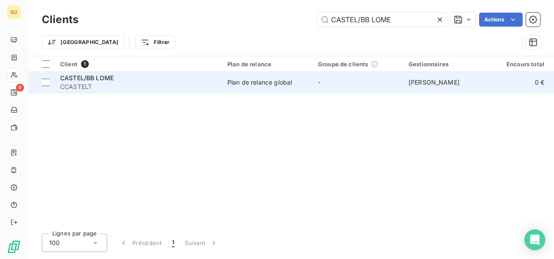
type input "CASTEL/BB LOME"
click at [103, 84] on span "CCASTELT" at bounding box center [138, 86] width 157 height 9
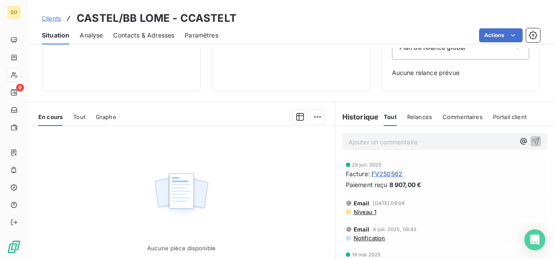
scroll to position [131, 0]
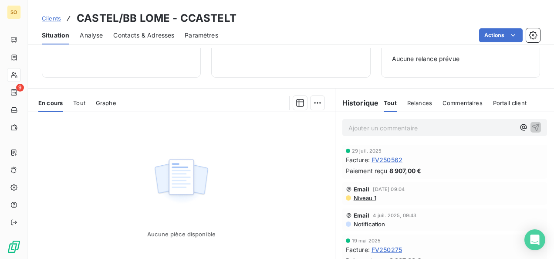
click at [360, 122] on p "Ajouter un commentaire ﻿" at bounding box center [432, 127] width 166 height 11
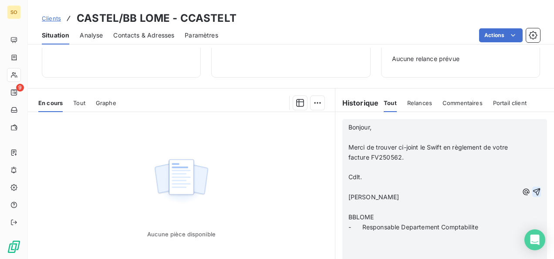
click at [532, 191] on icon "button" at bounding box center [536, 191] width 9 height 9
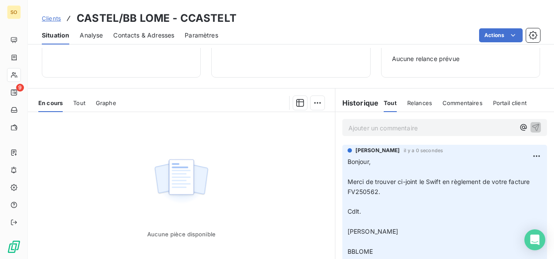
click at [368, 128] on p "Ajouter un commentaire ﻿" at bounding box center [432, 127] width 166 height 11
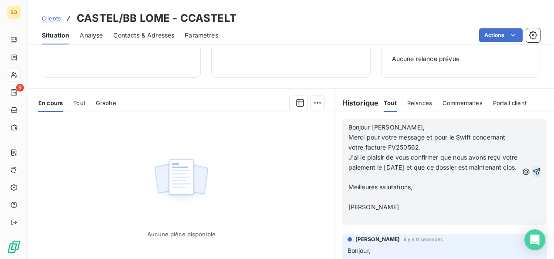
click at [532, 176] on icon "button" at bounding box center [536, 171] width 9 height 9
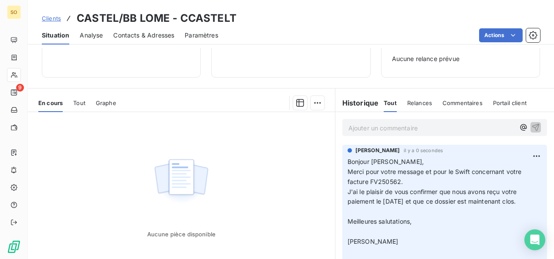
click at [49, 15] on span "Clients" at bounding box center [51, 18] width 19 height 7
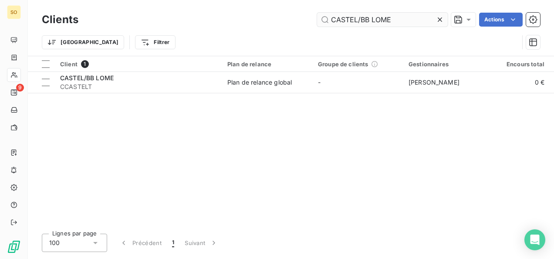
drag, startPoint x: 396, startPoint y: 17, endPoint x: 326, endPoint y: 19, distance: 70.2
click at [326, 19] on input "CASTEL/BB LOME" at bounding box center [382, 20] width 131 height 14
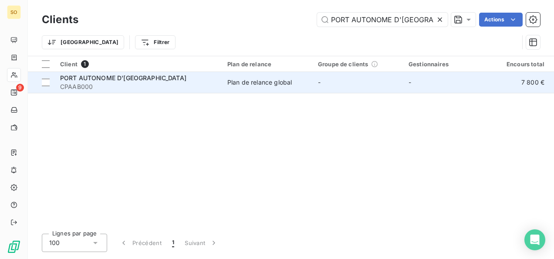
type input "PORT AUTONOME D'ABIDJAN"
click at [100, 84] on span "CPAAB000" at bounding box center [138, 86] width 157 height 9
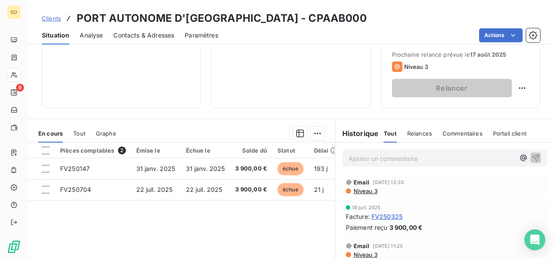
scroll to position [174, 0]
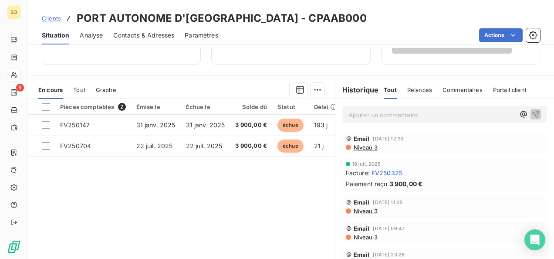
click at [360, 113] on p "Ajouter un commentaire ﻿" at bounding box center [432, 114] width 166 height 11
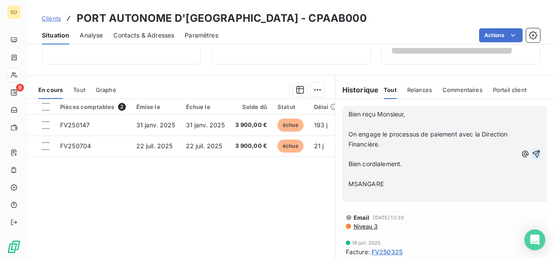
click at [532, 149] on button "button" at bounding box center [536, 154] width 9 height 10
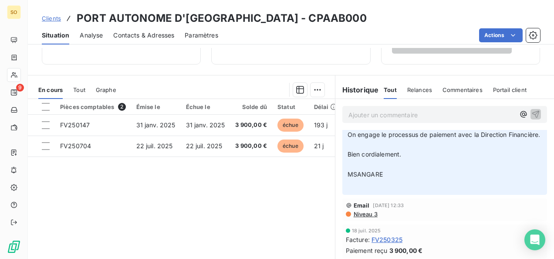
scroll to position [0, 0]
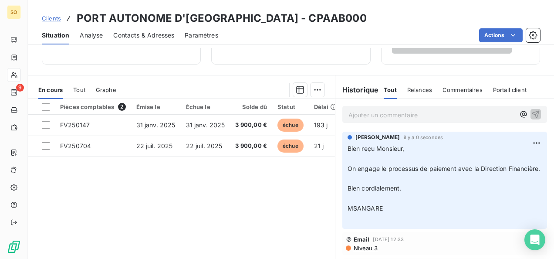
click at [57, 22] on link "Clients" at bounding box center [51, 18] width 19 height 9
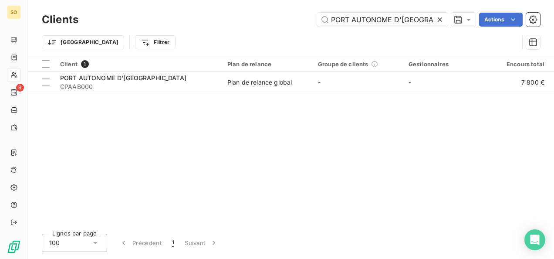
click at [438, 19] on icon at bounding box center [440, 19] width 4 height 4
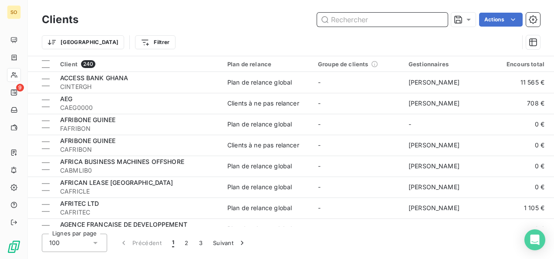
paste input "BOISSONS RAFRAICHISSANTES DU CONGO"
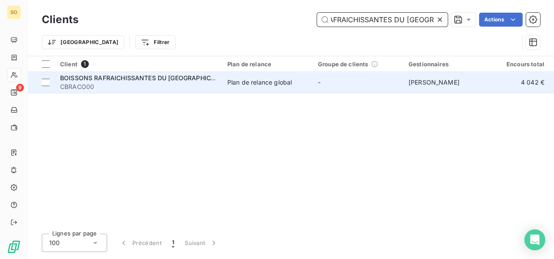
type input "BOISSONS RAFRAICHISSANTES DU CONGO"
click at [95, 85] on span "CBRACO00" at bounding box center [138, 86] width 157 height 9
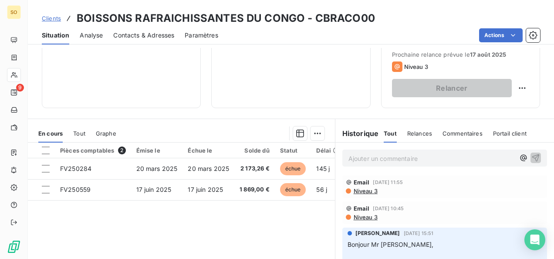
scroll to position [174, 0]
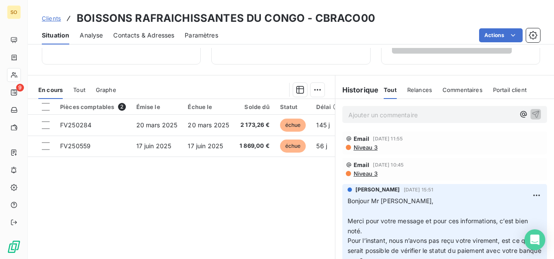
click at [351, 116] on p "Ajouter un commentaire ﻿" at bounding box center [432, 114] width 166 height 11
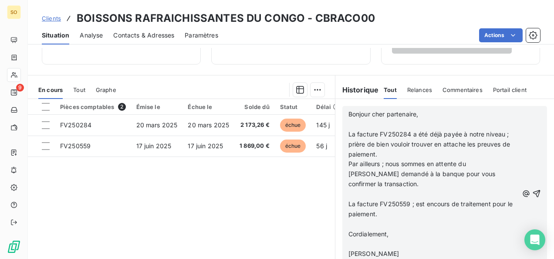
scroll to position [44, 0]
click at [533, 192] on icon "button" at bounding box center [536, 193] width 7 height 7
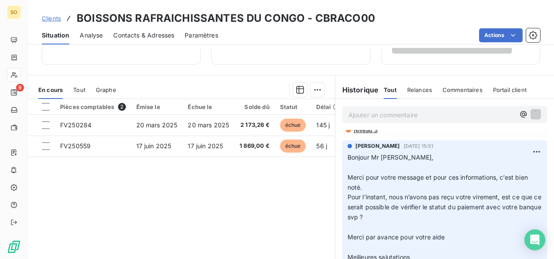
scroll to position [0, 0]
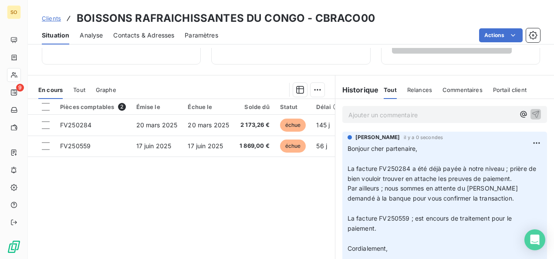
click at [368, 116] on p "Ajouter un commentaire ﻿" at bounding box center [432, 114] width 166 height 11
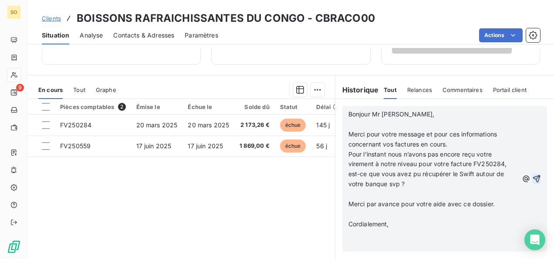
click at [532, 177] on icon "button" at bounding box center [536, 178] width 9 height 9
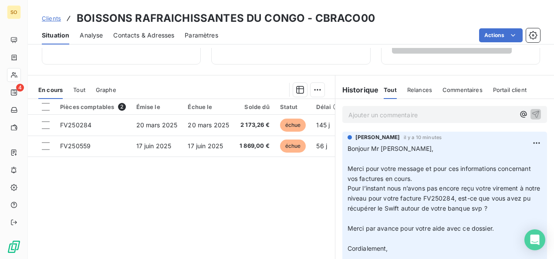
click at [54, 20] on span "Clients" at bounding box center [51, 18] width 19 height 7
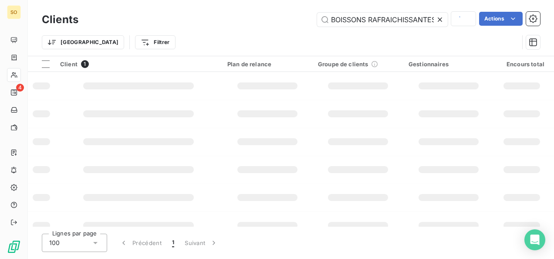
scroll to position [0, 44]
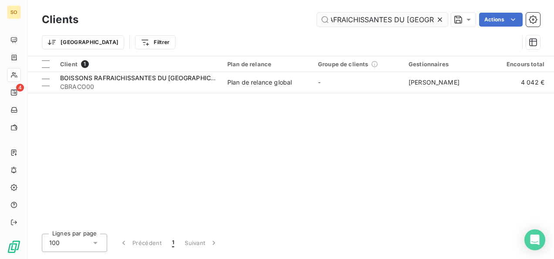
click at [442, 20] on icon at bounding box center [440, 19] width 9 height 9
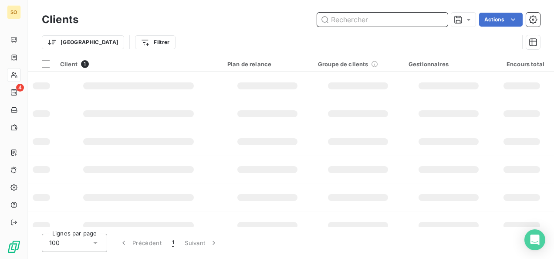
click at [406, 17] on input "text" at bounding box center [382, 20] width 131 height 14
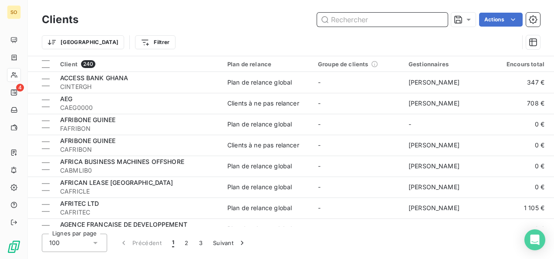
paste input "BANQUE COMMERCIALE INTERNATIONALE"
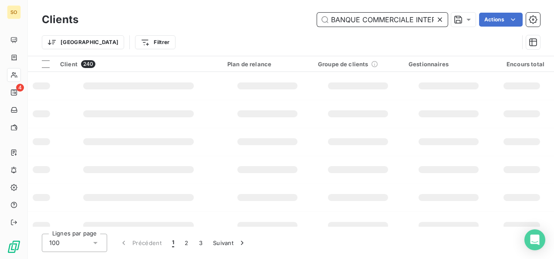
scroll to position [0, 42]
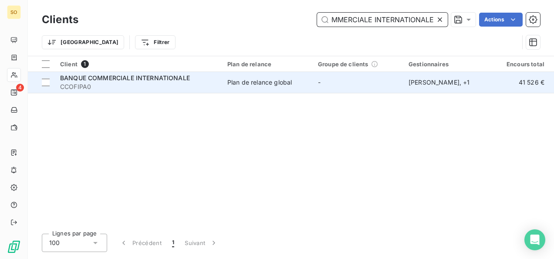
type input "BANQUE COMMERCIALE INTERNATIONALE"
click at [57, 84] on td "BANQUE COMMERCIALE INTERNATIONALE CCOFIPA0" at bounding box center [138, 82] width 167 height 21
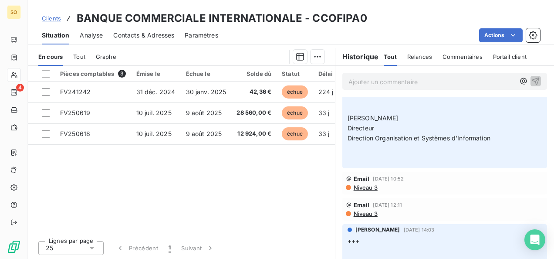
scroll to position [349, 0]
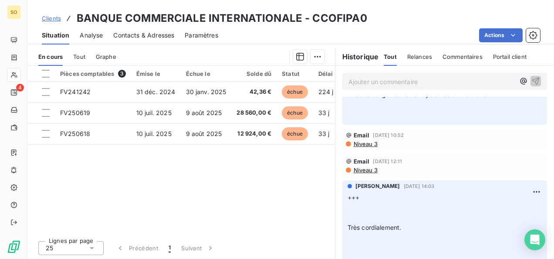
click at [368, 146] on div "Email 14 juil. 2025, 10:52 Niveau 3" at bounding box center [444, 139] width 205 height 23
click at [368, 143] on span "Niveau 3" at bounding box center [365, 143] width 25 height 7
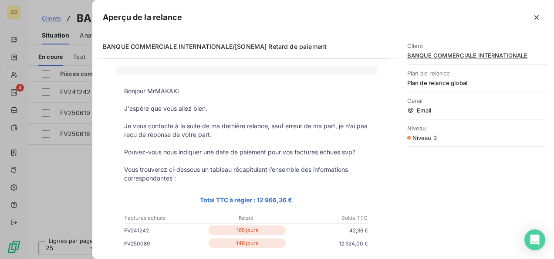
scroll to position [44, 0]
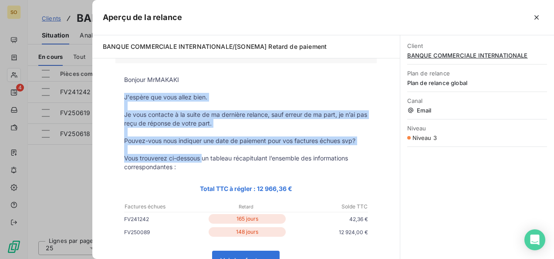
drag, startPoint x: 121, startPoint y: 97, endPoint x: 201, endPoint y: 159, distance: 101.3
click at [201, 159] on tbody "Bonjour MrMAKAKI J'espère que vous allez bien. Je vous contacte à la suite de m…" at bounding box center [245, 205] width 261 height 261
click at [538, 14] on icon "button" at bounding box center [536, 17] width 9 height 9
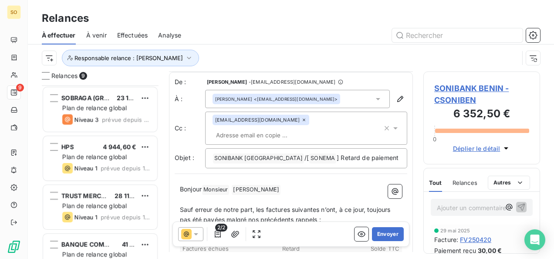
scroll to position [174, 0]
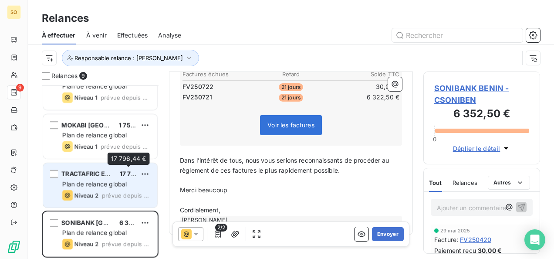
click at [117, 170] on div "TRACTAFRIC EQUIPMENT RDC SPRL 17 796,44 €" at bounding box center [106, 174] width 88 height 8
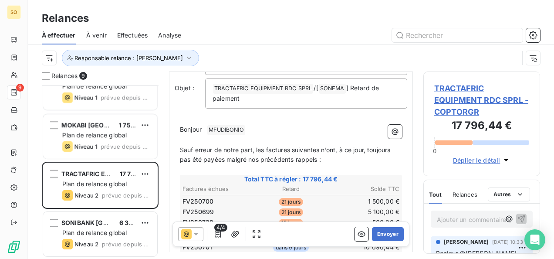
scroll to position [131, 0]
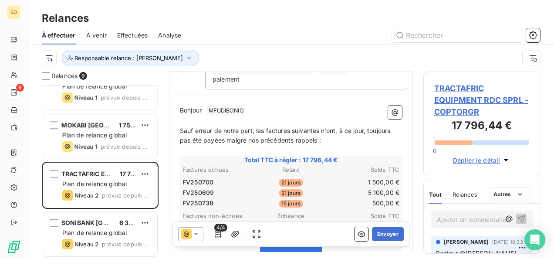
click at [205, 105] on p "Bonjour ﻿ MFUDIBONIO ﻿ ﻿" at bounding box center [291, 110] width 222 height 10
click at [209, 106] on span "Mr" at bounding box center [209, 109] width 8 height 7
click at [261, 100] on div "Bonjour Mr [PERSON_NAME] ﻿ ﻿ ﻿ Sauf erreur de notre part, les factures suivante…" at bounding box center [291, 230] width 233 height 260
click at [261, 105] on p "Bonjour Mr [PERSON_NAME] ﻿ ﻿" at bounding box center [291, 110] width 222 height 10
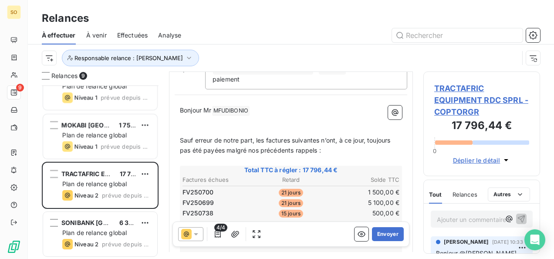
scroll to position [141, 0]
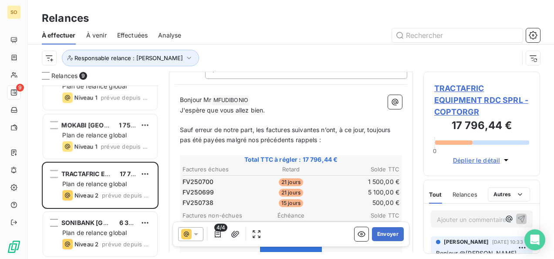
click at [258, 90] on div "Bonjour Mr [PERSON_NAME] ﻿ ﻿ J'espère que vous allez bien. ﻿ Sauf erreur de not…" at bounding box center [291, 225] width 233 height 270
click at [255, 95] on p "Bonjour Mr [PERSON_NAME] ﻿ ﻿" at bounding box center [291, 100] width 222 height 10
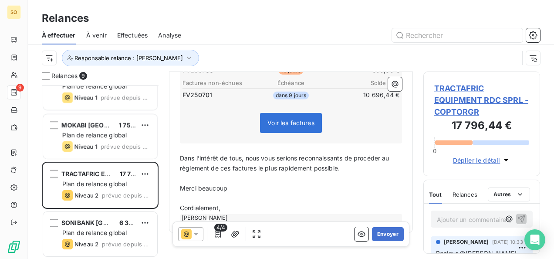
scroll to position [284, 0]
click at [234, 202] on p "Cordialement," at bounding box center [291, 207] width 222 height 10
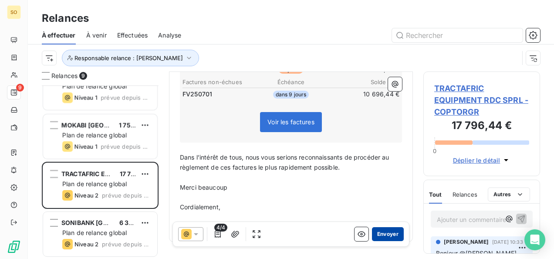
click at [384, 236] on button "Envoyer" at bounding box center [388, 234] width 32 height 14
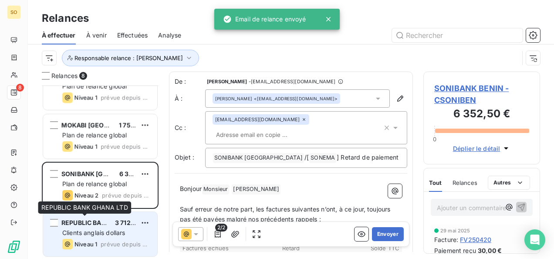
scroll to position [217, 0]
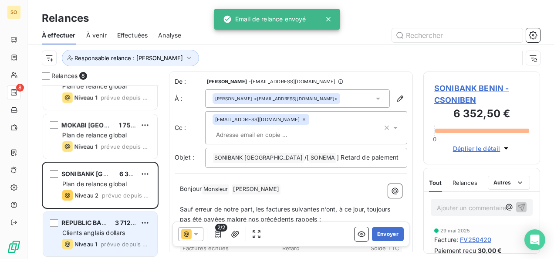
click at [90, 226] on div "REPUBLIC BANK GHANA LTD" at bounding box center [84, 222] width 47 height 9
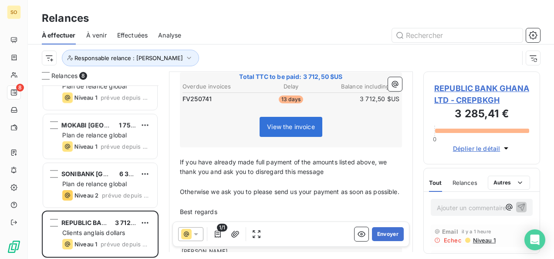
scroll to position [305, 0]
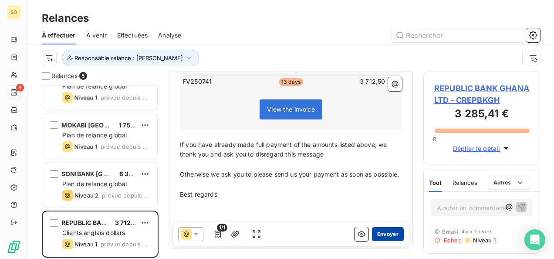
click at [387, 231] on button "Envoyer" at bounding box center [388, 234] width 32 height 14
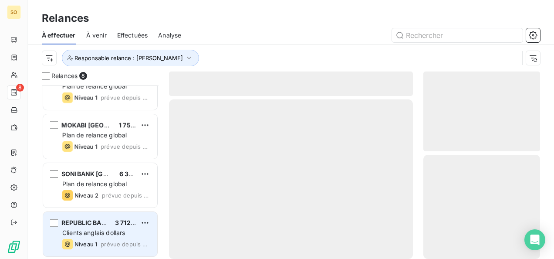
scroll to position [168, 0]
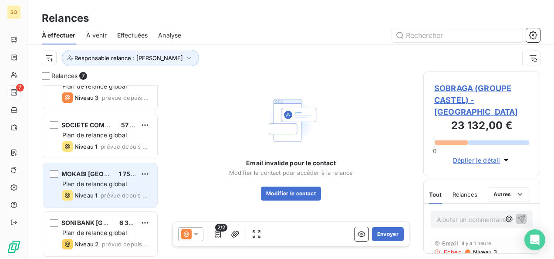
click at [72, 191] on div "Niveau 1" at bounding box center [79, 195] width 35 height 10
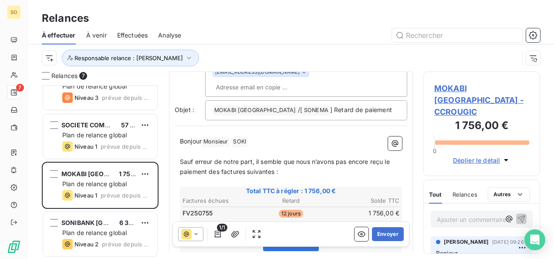
scroll to position [175, 0]
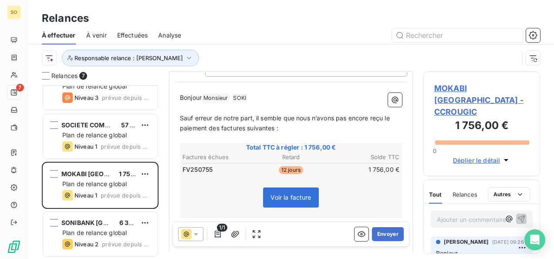
click at [281, 95] on p "Bonjour Monsieur ﻿ [PERSON_NAME] ﻿ ﻿" at bounding box center [291, 98] width 222 height 10
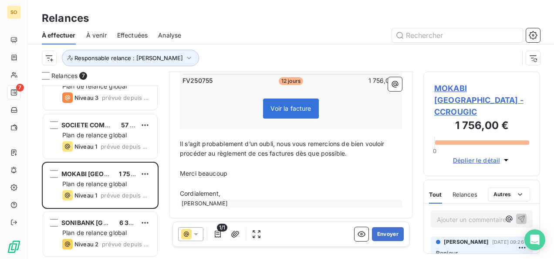
scroll to position [284, 0]
click at [239, 194] on p "Cordialement," at bounding box center [291, 193] width 222 height 10
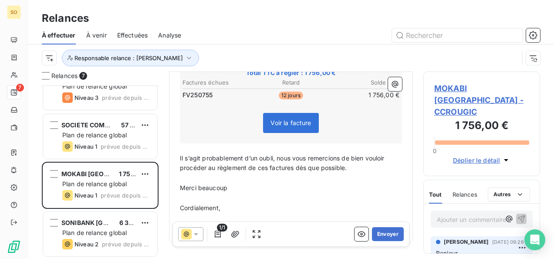
scroll to position [251, 0]
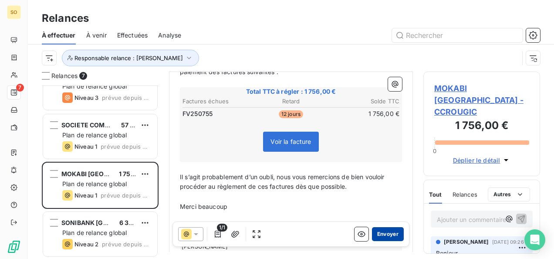
click at [387, 231] on button "Envoyer" at bounding box center [388, 234] width 32 height 14
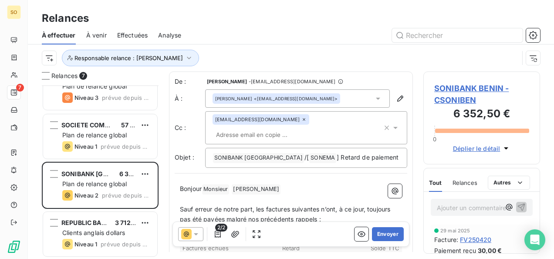
scroll to position [44, 0]
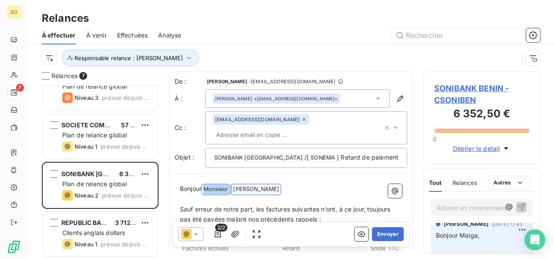
drag, startPoint x: 203, startPoint y: 178, endPoint x: 280, endPoint y: 176, distance: 77.1
click at [280, 184] on p "Bonjour Monsieur ﻿ [PERSON_NAME] ﻿ ﻿" at bounding box center [291, 189] width 222 height 10
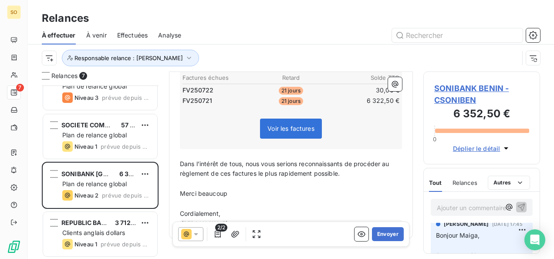
scroll to position [198, 0]
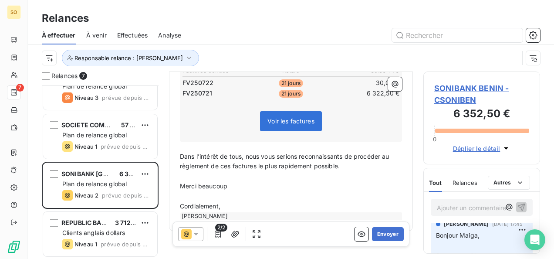
click at [251, 201] on p "Cordialement," at bounding box center [291, 206] width 222 height 10
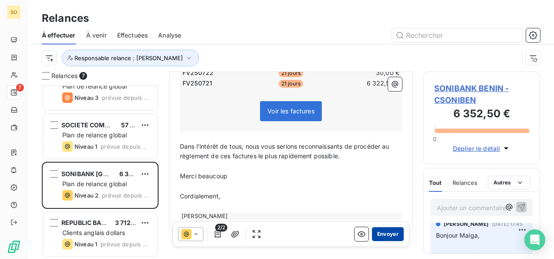
click at [372, 235] on button "Envoyer" at bounding box center [388, 234] width 32 height 14
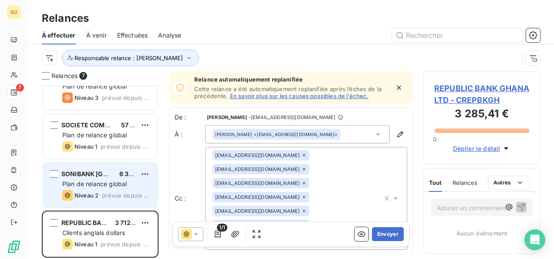
scroll to position [119, 0]
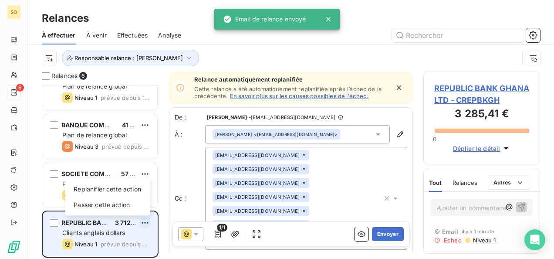
click at [142, 222] on html "SO 6 Relances À effectuer À venir Effectuées Analyse Responsable relance : Vick…" at bounding box center [277, 129] width 554 height 259
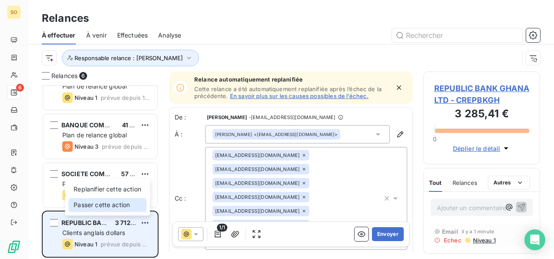
click at [118, 209] on div "Passer cette action" at bounding box center [107, 205] width 78 height 14
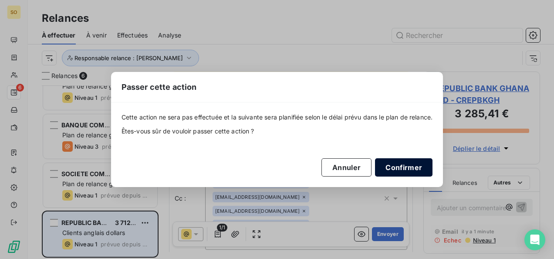
click at [403, 163] on button "Confirmer" at bounding box center [404, 167] width 58 height 18
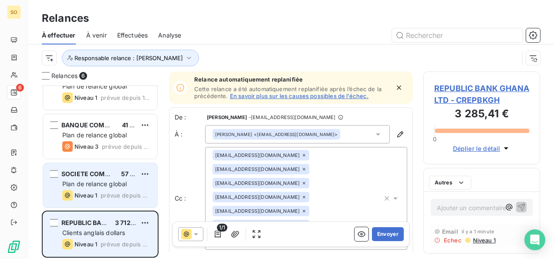
scroll to position [71, 0]
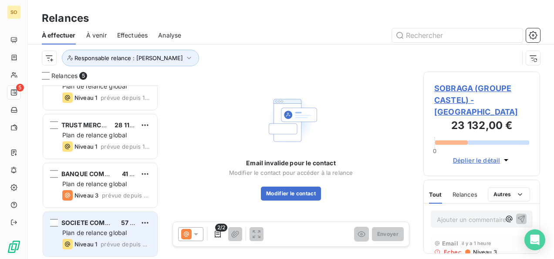
click at [75, 230] on span "Plan de relance global" at bounding box center [94, 232] width 64 height 7
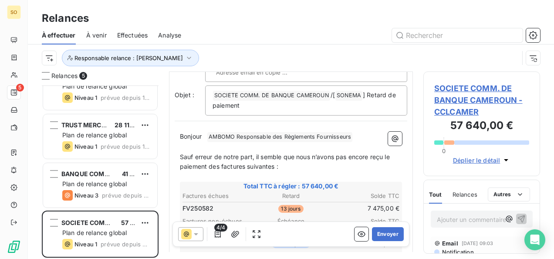
scroll to position [131, 0]
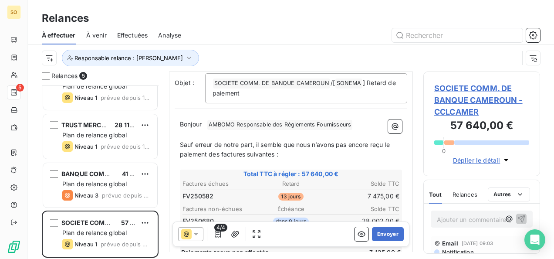
click at [201, 124] on span "Bonjour" at bounding box center [191, 123] width 22 height 7
click at [216, 123] on p "Bonjour Mr ﻿ [PERSON_NAME] Responsable des Règlements Fournisseurs ﻿ ﻿" at bounding box center [291, 124] width 222 height 10
click at [217, 123] on span at bounding box center [216, 123] width 2 height 7
click at [365, 126] on p "Bonjour Mr [PERSON_NAME] Responsable des Règlements Fournisseurs ﻿ ﻿" at bounding box center [291, 124] width 222 height 10
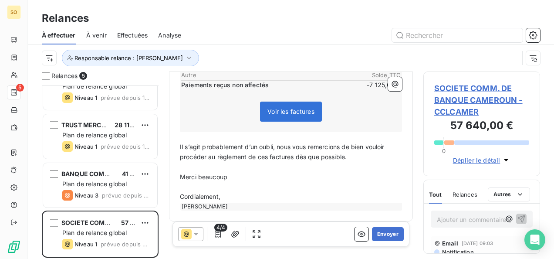
scroll to position [322, 0]
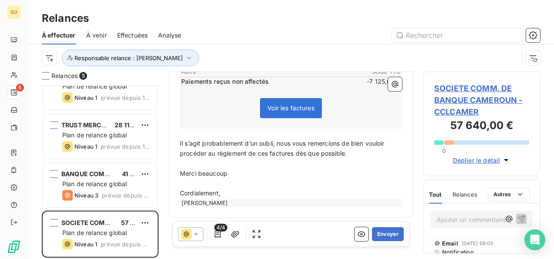
click at [248, 191] on p "Cordialement," at bounding box center [291, 193] width 222 height 10
click at [380, 232] on button "Envoyer" at bounding box center [388, 234] width 32 height 14
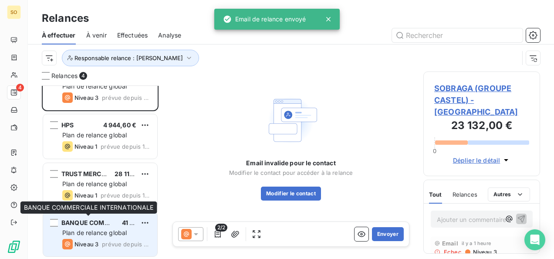
scroll to position [22, 0]
click at [105, 227] on div "BANQUE COMMERCIALE INTERNATIONALE 41 526,36 € Plan de relance global Niveau 3 p…" at bounding box center [100, 234] width 114 height 44
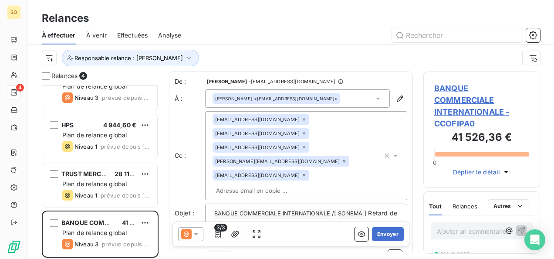
scroll to position [59, 0]
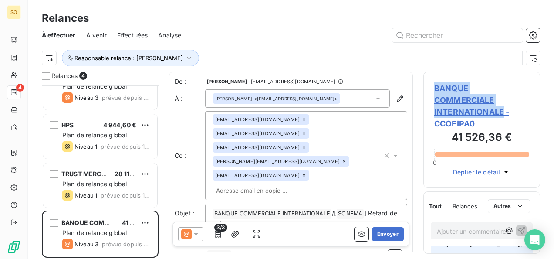
drag, startPoint x: 433, startPoint y: 87, endPoint x: 503, endPoint y: 111, distance: 73.7
click at [503, 111] on div "BANQUE COMMERCIALE INTERNATIONALE - CCOFIPA0 41 526,36 € 0 Déplier le détail" at bounding box center [481, 129] width 117 height 116
copy span "BANQUE COMMERCIALE INTERNATIONALE"
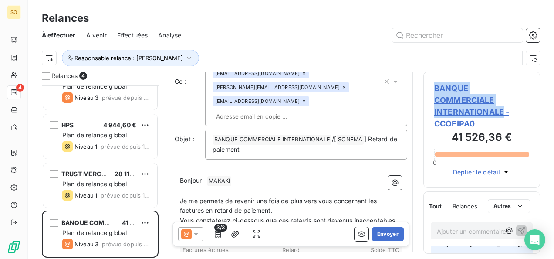
scroll to position [88, 0]
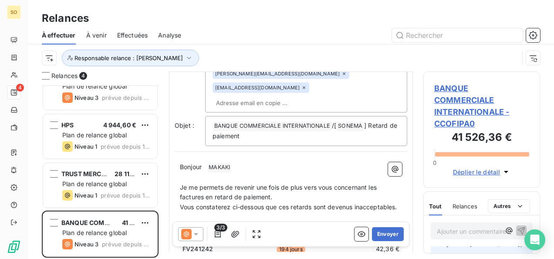
click at [205, 165] on p "Bonjour ﻿ MAKAKI ﻿ ﻿" at bounding box center [291, 167] width 222 height 10
click at [249, 168] on p "Bonjour Mr ﻿ [PERSON_NAME] ﻿ ﻿" at bounding box center [291, 167] width 222 height 10
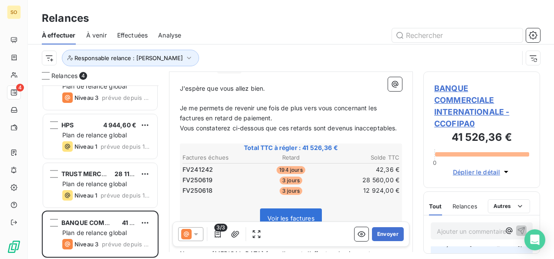
scroll to position [195, 0]
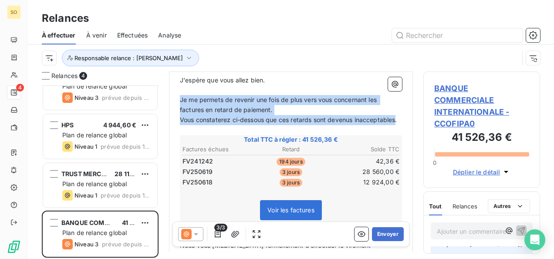
drag, startPoint x: 180, startPoint y: 98, endPoint x: 221, endPoint y: 128, distance: 50.7
click at [221, 128] on div "Bonjour Mr ﻿ [PERSON_NAME] ﻿ ﻿ ﻿ J'espère que vous allez bien. ﻿ Je me permets …" at bounding box center [291, 212] width 222 height 314
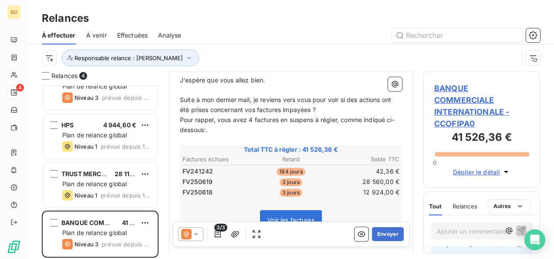
click at [220, 131] on p "Pour rappel, vous avez 4 factures en suspens à régler, comme indiqué ci-dessous…" at bounding box center [291, 125] width 222 height 20
click at [252, 117] on span "Pour rappel, vous avez 4 factures en suspens à régler, comme indiqué ci-dessous:" at bounding box center [287, 124] width 215 height 17
click at [252, 117] on span "Pour rappel, vous avez 4factures en suspens à régler, comme indiqué ci-dessous:" at bounding box center [286, 124] width 213 height 17
click at [344, 108] on p "Suite à mon dernier mail, je reviens vers vous pour voir si des actions ont été…" at bounding box center [291, 105] width 222 height 20
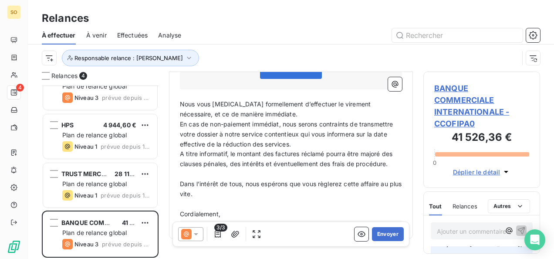
scroll to position [369, 0]
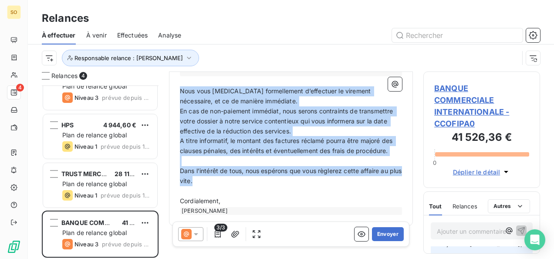
drag, startPoint x: 181, startPoint y: 88, endPoint x: 224, endPoint y: 183, distance: 104.7
click at [224, 183] on div "Bonjour Mr ﻿ [PERSON_NAME] ﻿ ﻿ ﻿ J'espère que vous allez bien. ﻿ Suite à mon de…" at bounding box center [291, 48] width 222 height 334
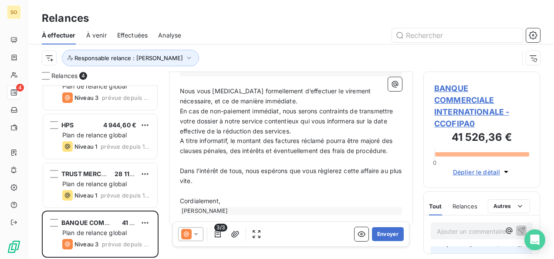
scroll to position [337, 0]
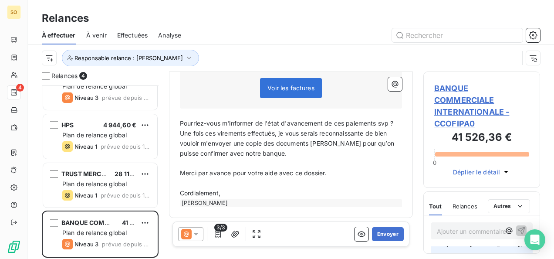
click at [394, 120] on span "Pourriez-vous m'informer de l'état d'avancement de ces paiements svp ?" at bounding box center [287, 122] width 214 height 7
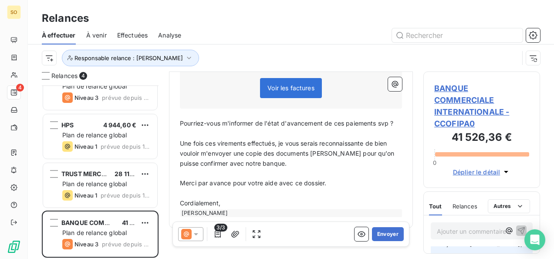
scroll to position [347, 0]
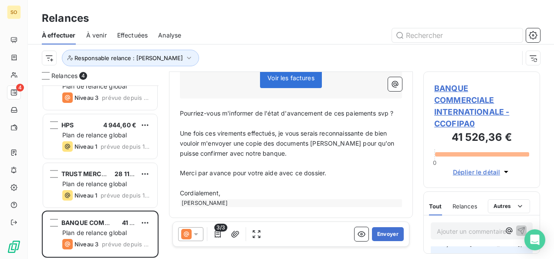
click at [254, 191] on p "Cordialement," at bounding box center [291, 193] width 222 height 10
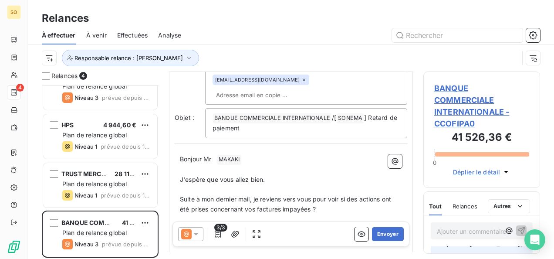
scroll to position [96, 0]
click at [218, 157] on span "MAKAKI ﻿" at bounding box center [229, 160] width 24 height 10
click at [216, 157] on span at bounding box center [216, 158] width 2 height 7
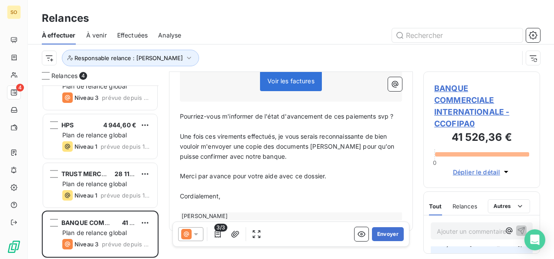
scroll to position [357, 0]
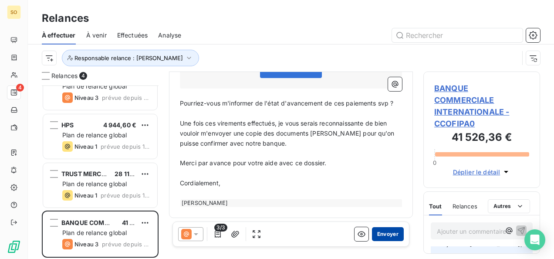
click at [372, 233] on button "Envoyer" at bounding box center [388, 234] width 32 height 14
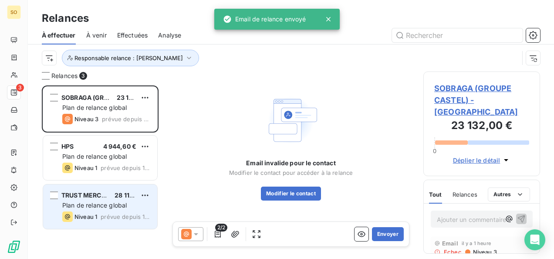
click at [82, 210] on div "TRUST MERCHANT BANK S.A. 28 112,00 $US Plan de relance global Niveau 1 prévue d…" at bounding box center [100, 206] width 114 height 44
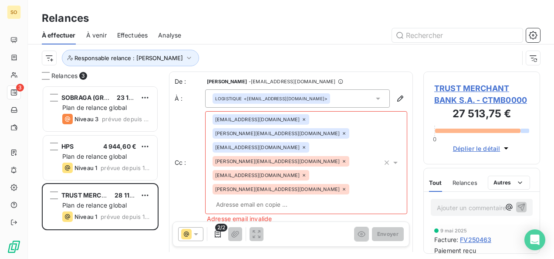
click at [301, 173] on icon at bounding box center [303, 175] width 5 height 5
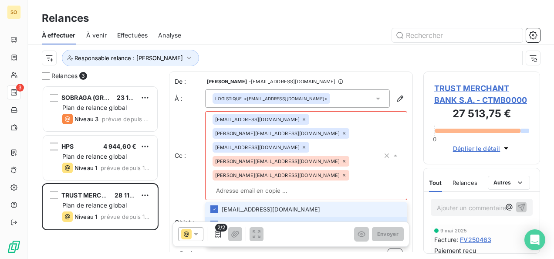
click at [342, 173] on icon at bounding box center [344, 175] width 5 height 5
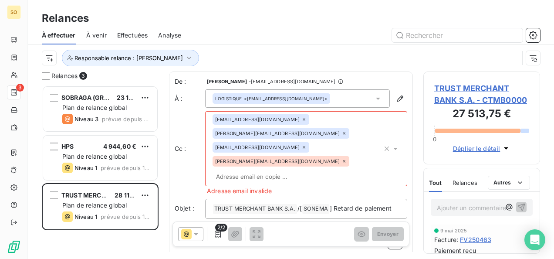
click at [328, 156] on div "[PERSON_NAME][EMAIL_ADDRESS][DOMAIN_NAME]" at bounding box center [281, 161] width 137 height 10
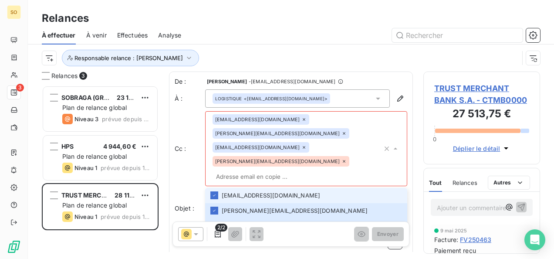
click at [342, 159] on icon at bounding box center [344, 161] width 5 height 5
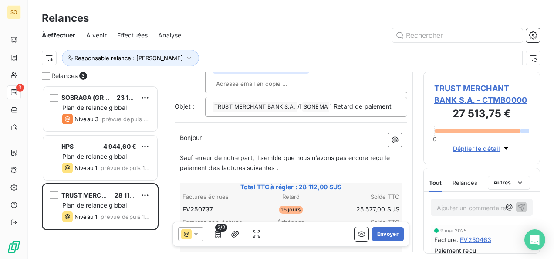
scroll to position [87, 0]
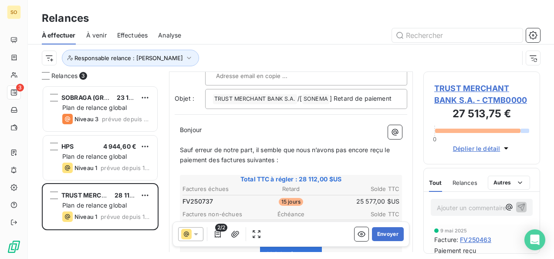
click at [211, 125] on p "Bonjour ﻿ ﻿ ﻿" at bounding box center [291, 130] width 222 height 10
click at [202, 126] on span "Bonjour" at bounding box center [191, 129] width 22 height 7
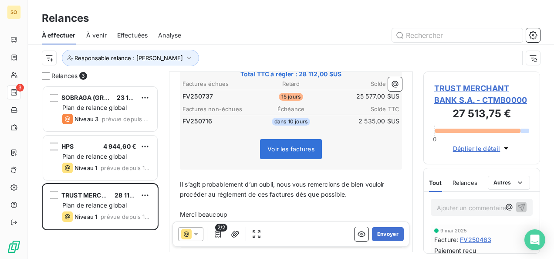
scroll to position [226, 0]
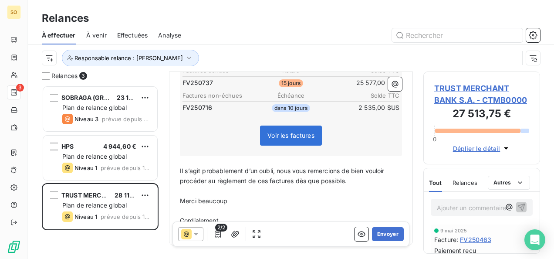
click at [245, 216] on p "Cordialement," at bounding box center [291, 221] width 222 height 10
click at [382, 229] on button "Envoyer" at bounding box center [388, 234] width 32 height 14
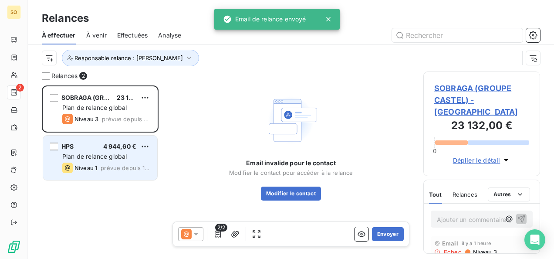
click at [102, 159] on span "Plan de relance global" at bounding box center [94, 155] width 64 height 7
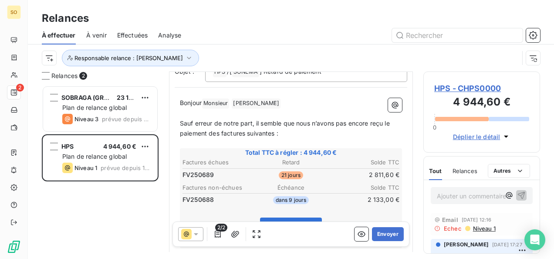
scroll to position [175, 0]
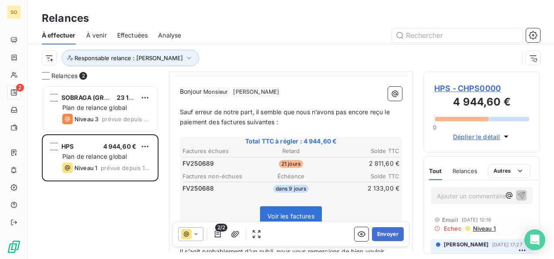
click at [291, 117] on p "Sauf erreur de notre part, il semble que nous n’avons pas encore reçu le paieme…" at bounding box center [291, 117] width 222 height 20
click at [299, 97] on p "﻿" at bounding box center [291, 102] width 222 height 10
click at [299, 90] on p "Bonjour Monsieur ﻿ [PERSON_NAME] ﻿ ﻿" at bounding box center [291, 92] width 222 height 10
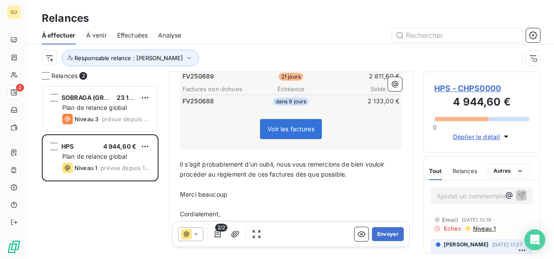
scroll to position [303, 0]
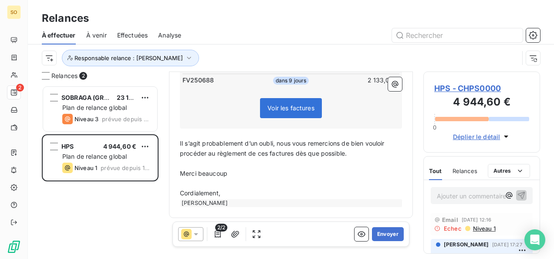
click at [266, 190] on p "Cordialement," at bounding box center [291, 193] width 222 height 10
click at [369, 227] on div "2/2 Envoyer" at bounding box center [291, 233] width 237 height 25
click at [378, 234] on button "Envoyer" at bounding box center [388, 234] width 32 height 14
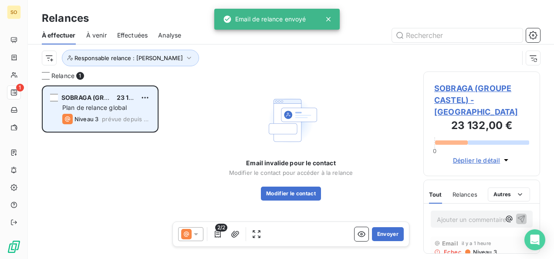
click at [102, 105] on span "Plan de relance global" at bounding box center [94, 107] width 64 height 7
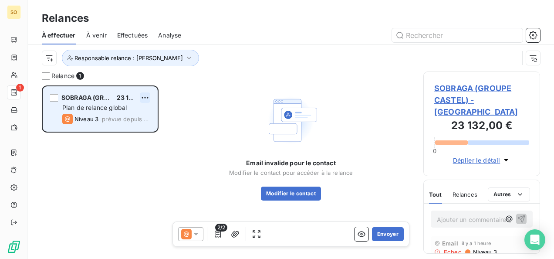
click at [145, 95] on html "SO 1 Relances À effectuer À venir Effectuées Analyse Responsable relance : Vick…" at bounding box center [277, 129] width 554 height 259
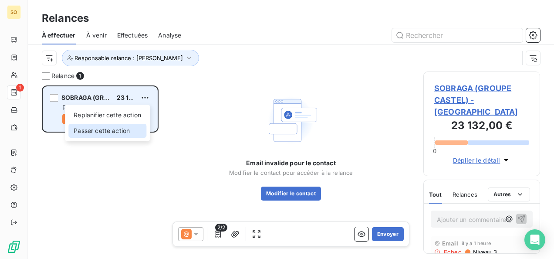
click at [93, 132] on div "Passer cette action" at bounding box center [107, 131] width 78 height 14
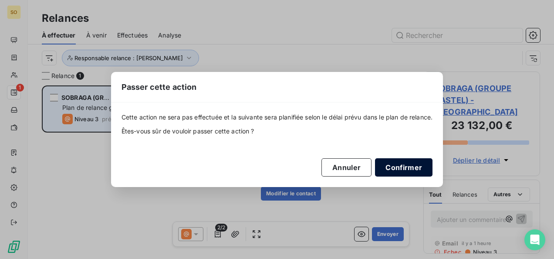
click at [393, 162] on button "Confirmer" at bounding box center [404, 167] width 58 height 18
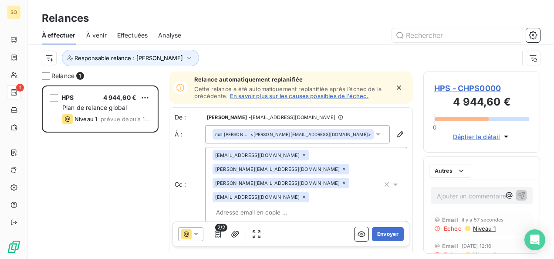
scroll to position [166, 110]
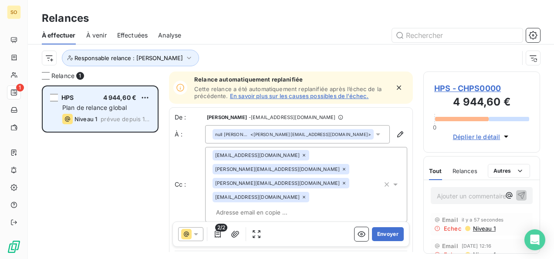
click at [101, 123] on div "Niveau 1 prévue depuis 16 jours" at bounding box center [106, 119] width 88 height 10
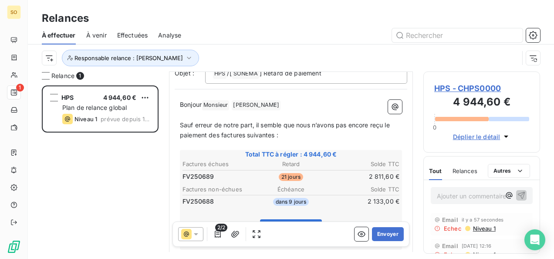
scroll to position [175, 0]
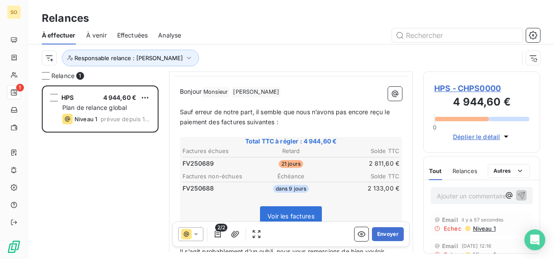
click at [303, 91] on p "Bonjour Monsieur ﻿ [PERSON_NAME] ﻿ ﻿" at bounding box center [291, 92] width 222 height 10
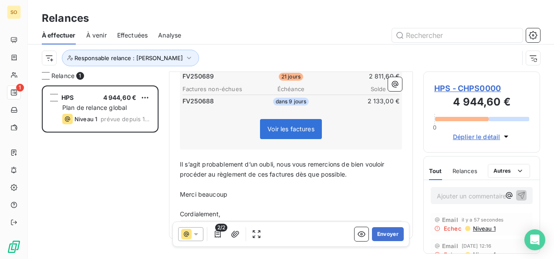
scroll to position [303, 0]
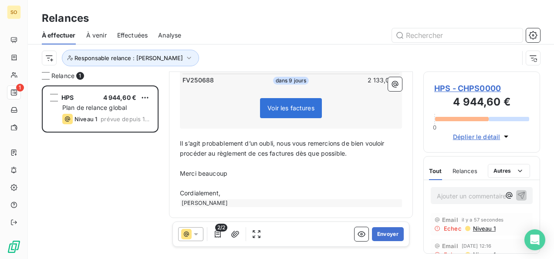
click at [232, 192] on p "Cordialement," at bounding box center [291, 193] width 222 height 10
click at [373, 235] on button "Envoyer" at bounding box center [388, 234] width 32 height 14
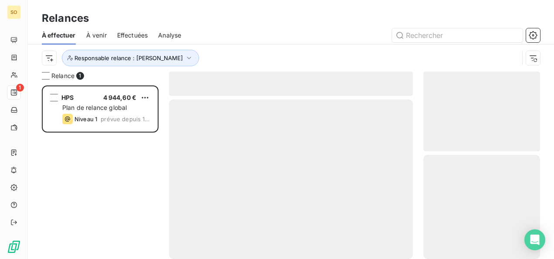
scroll to position [166, 110]
